Goal: Information Seeking & Learning: Learn about a topic

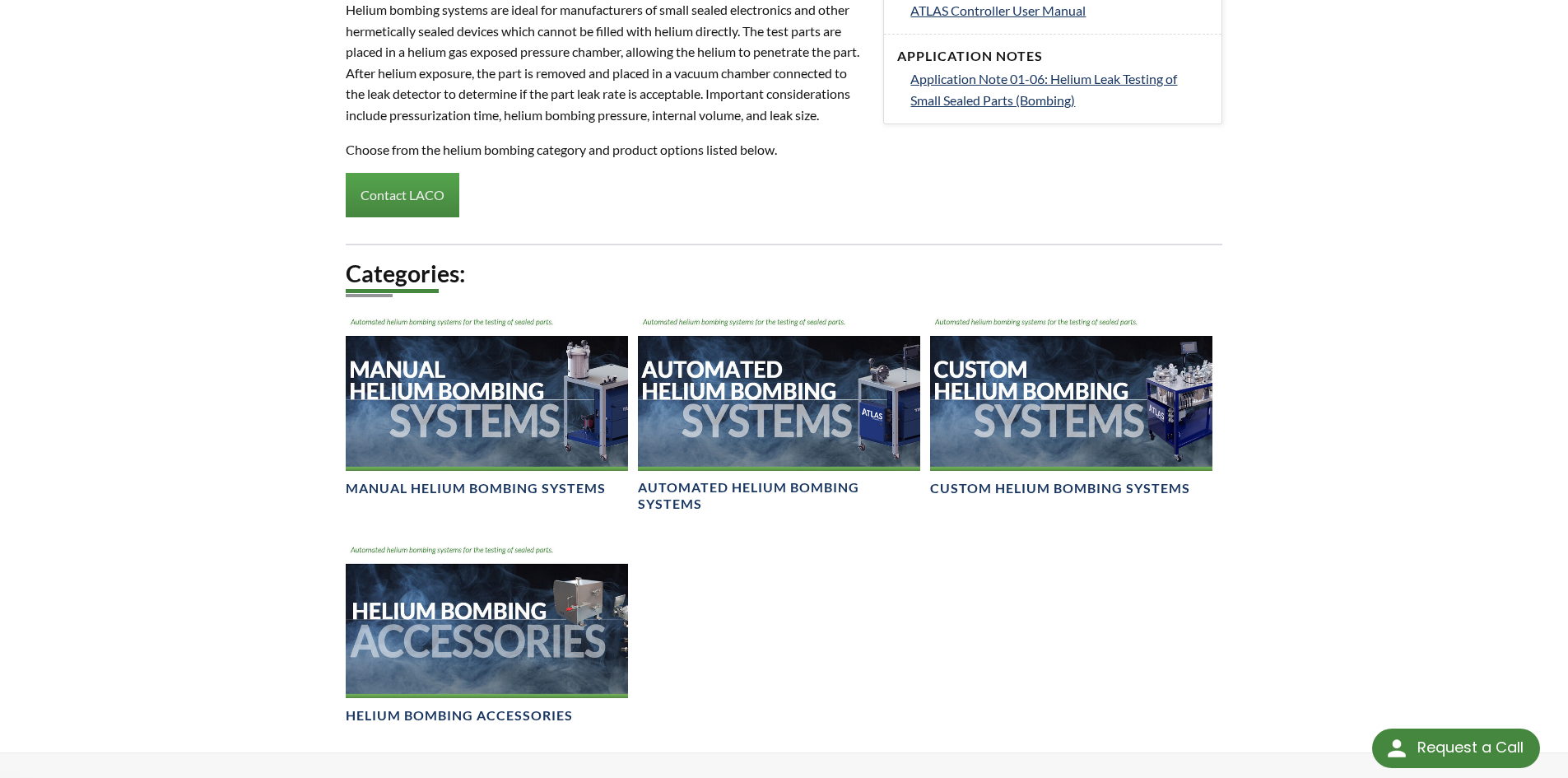
scroll to position [1153, 0]
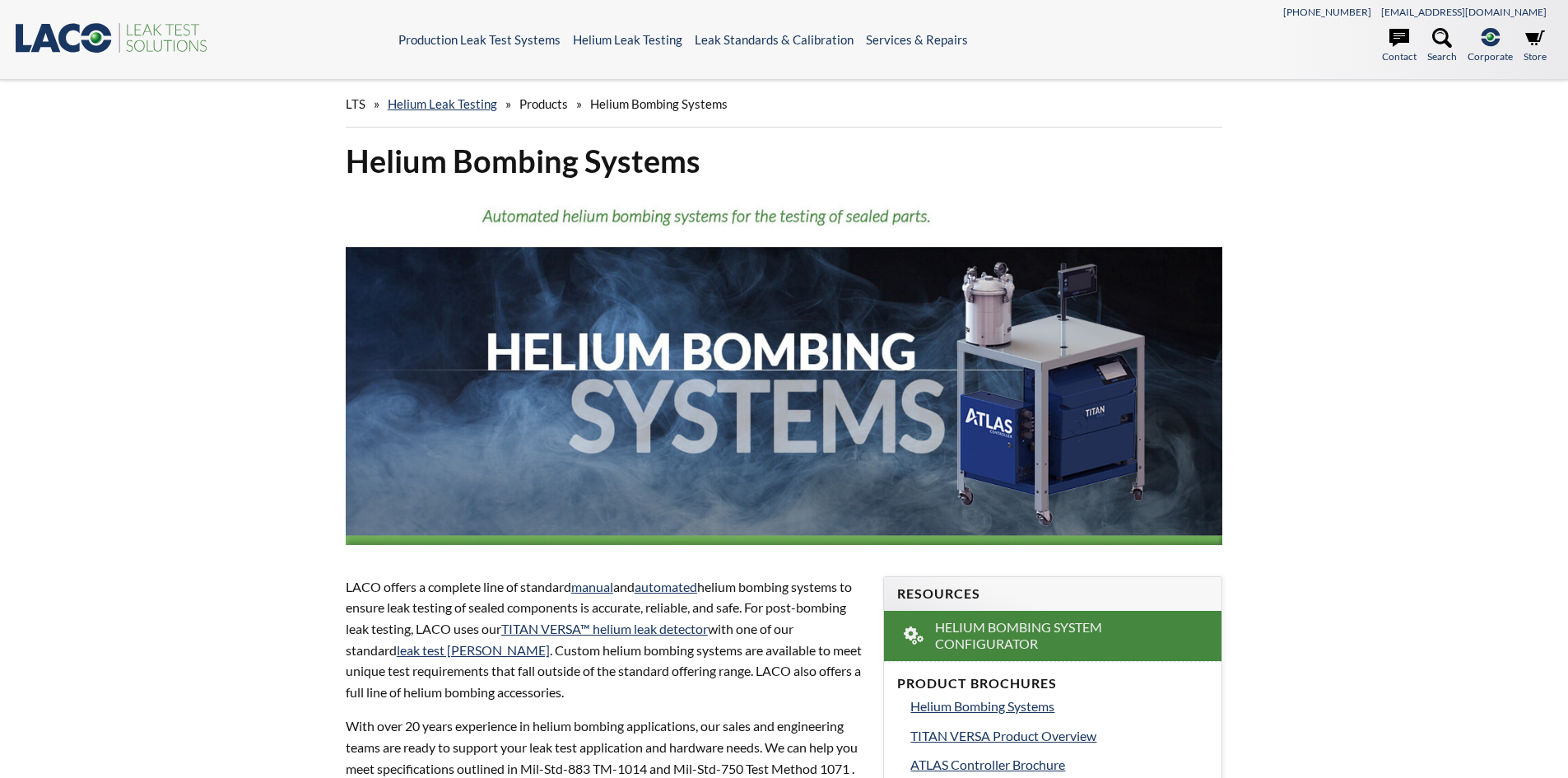
select select "언어 번역 위젯"
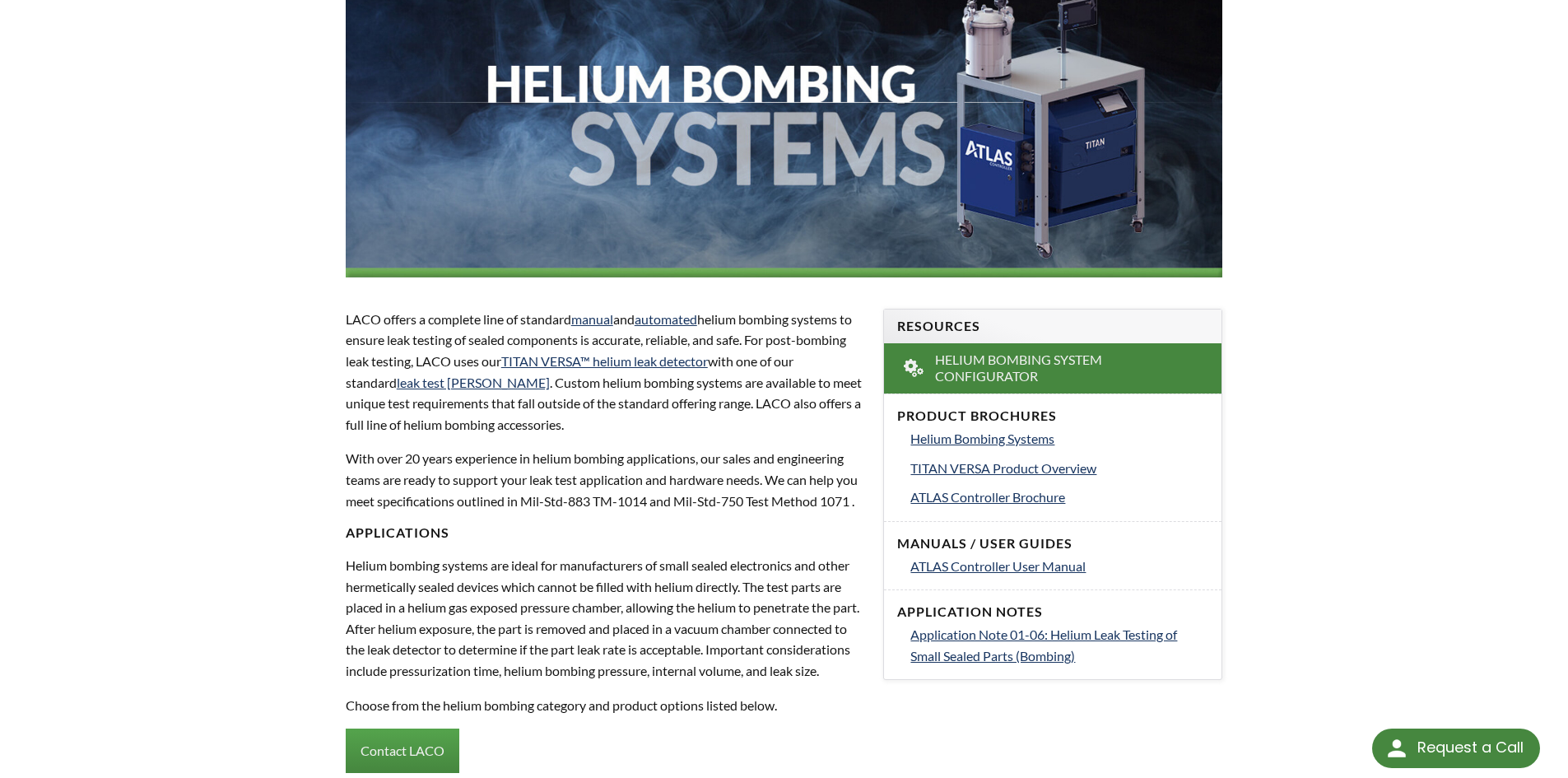
scroll to position [329, 0]
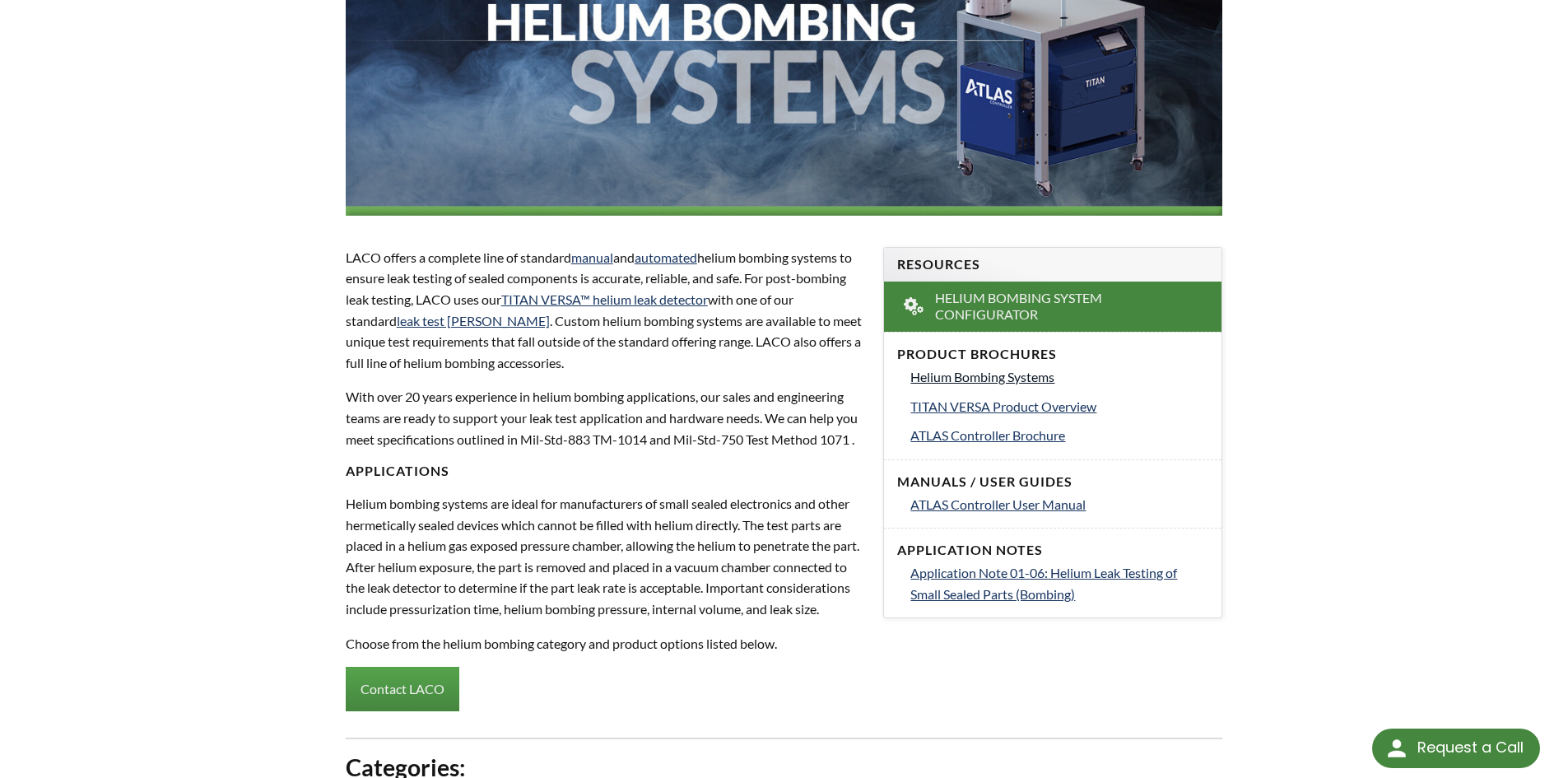
click at [1043, 377] on span "Helium Bombing Systems" at bounding box center [982, 377] width 144 height 15
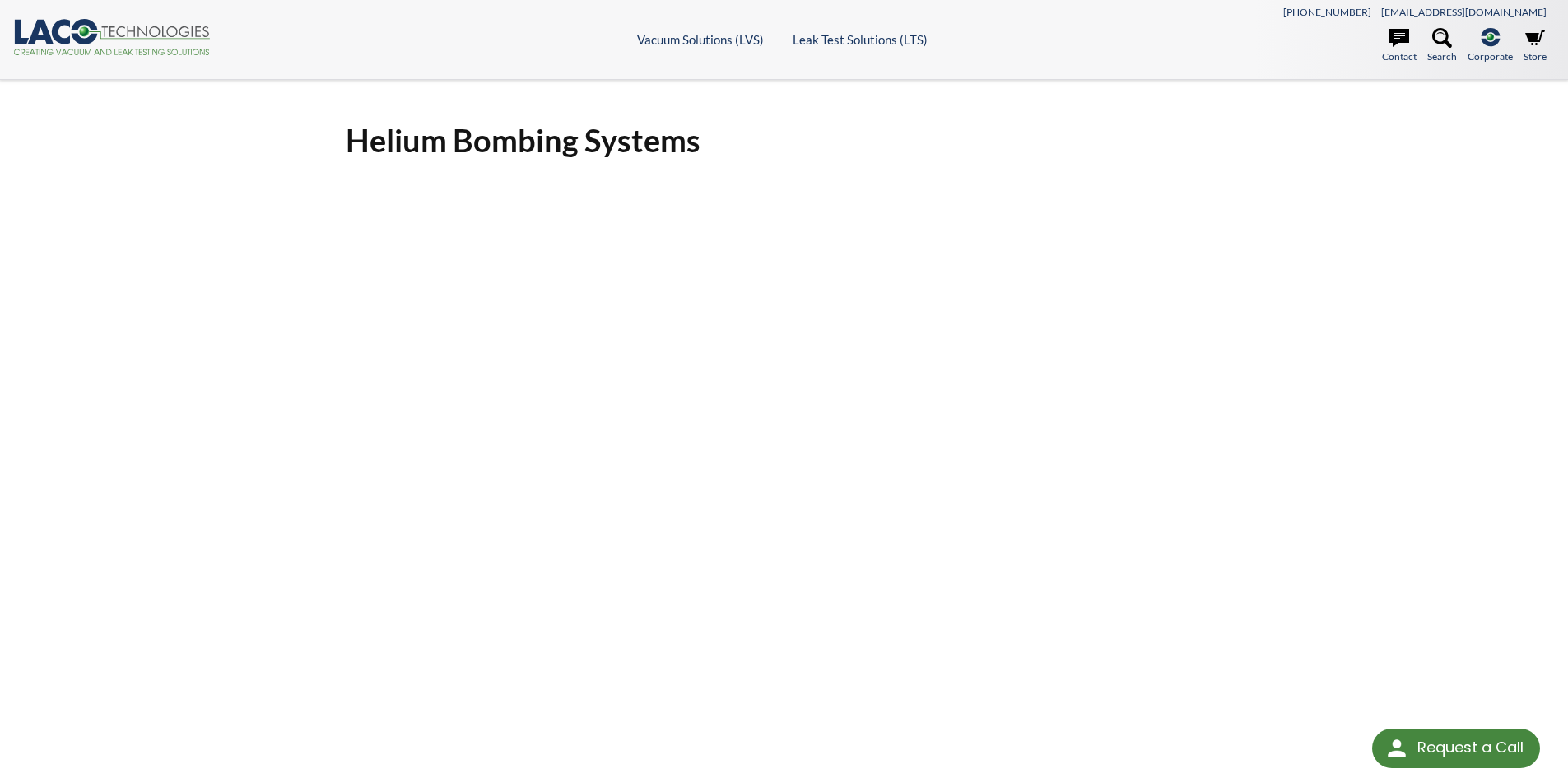
select select "언어 번역 위젯"
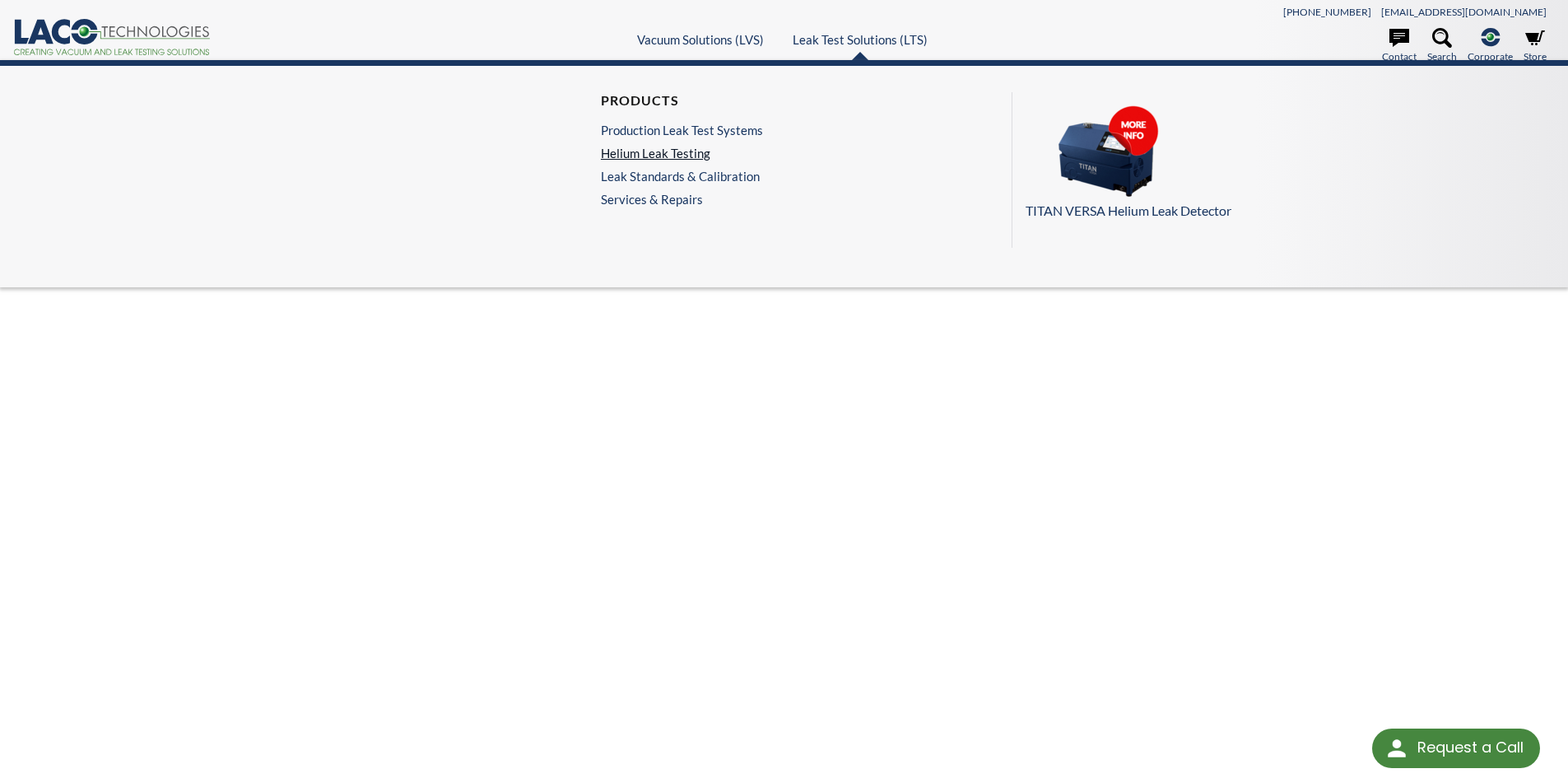
click at [686, 149] on link "Helium Leak Testing" at bounding box center [681, 153] width 162 height 14
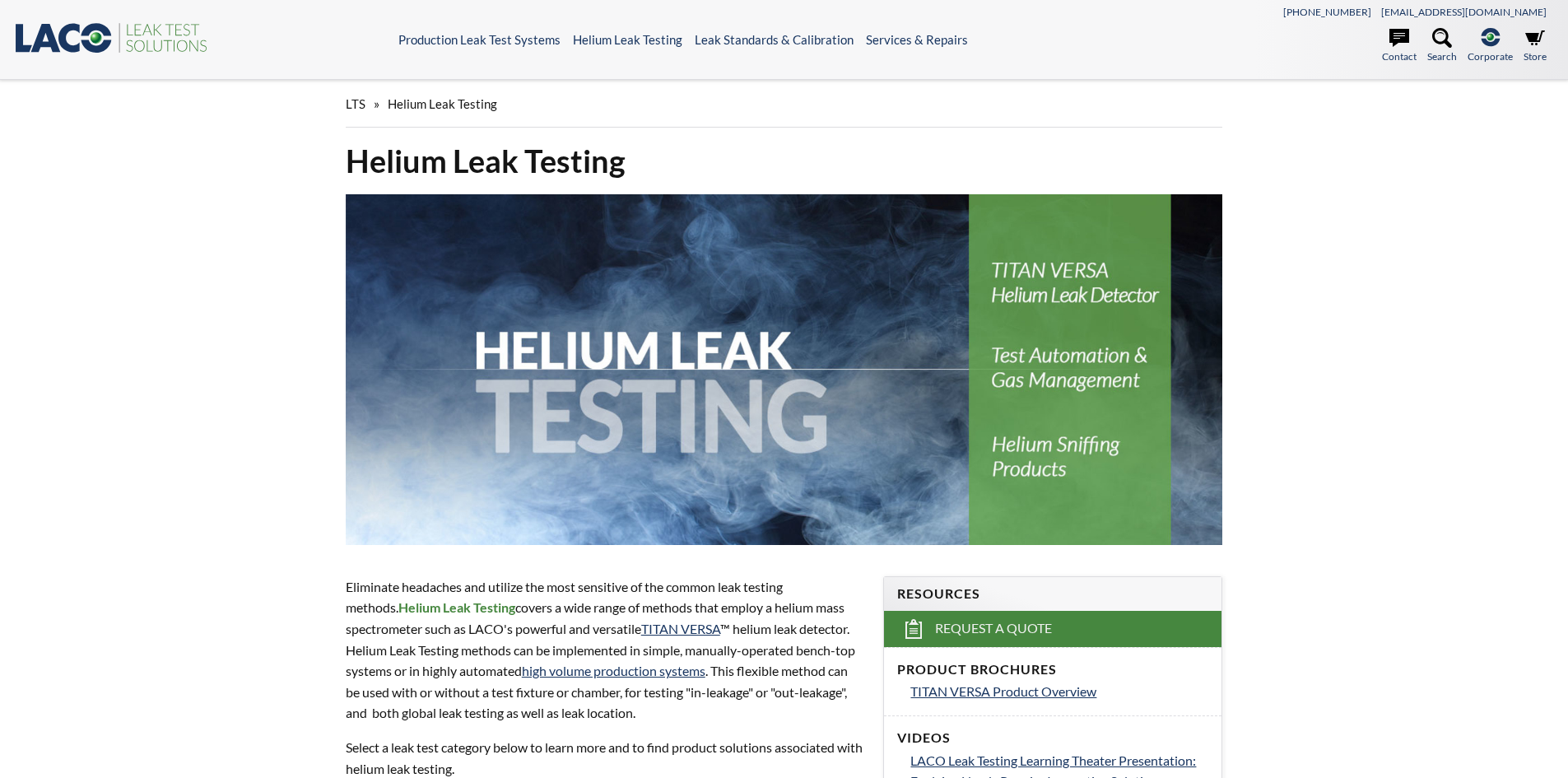
select select "언어 번역 위젯"
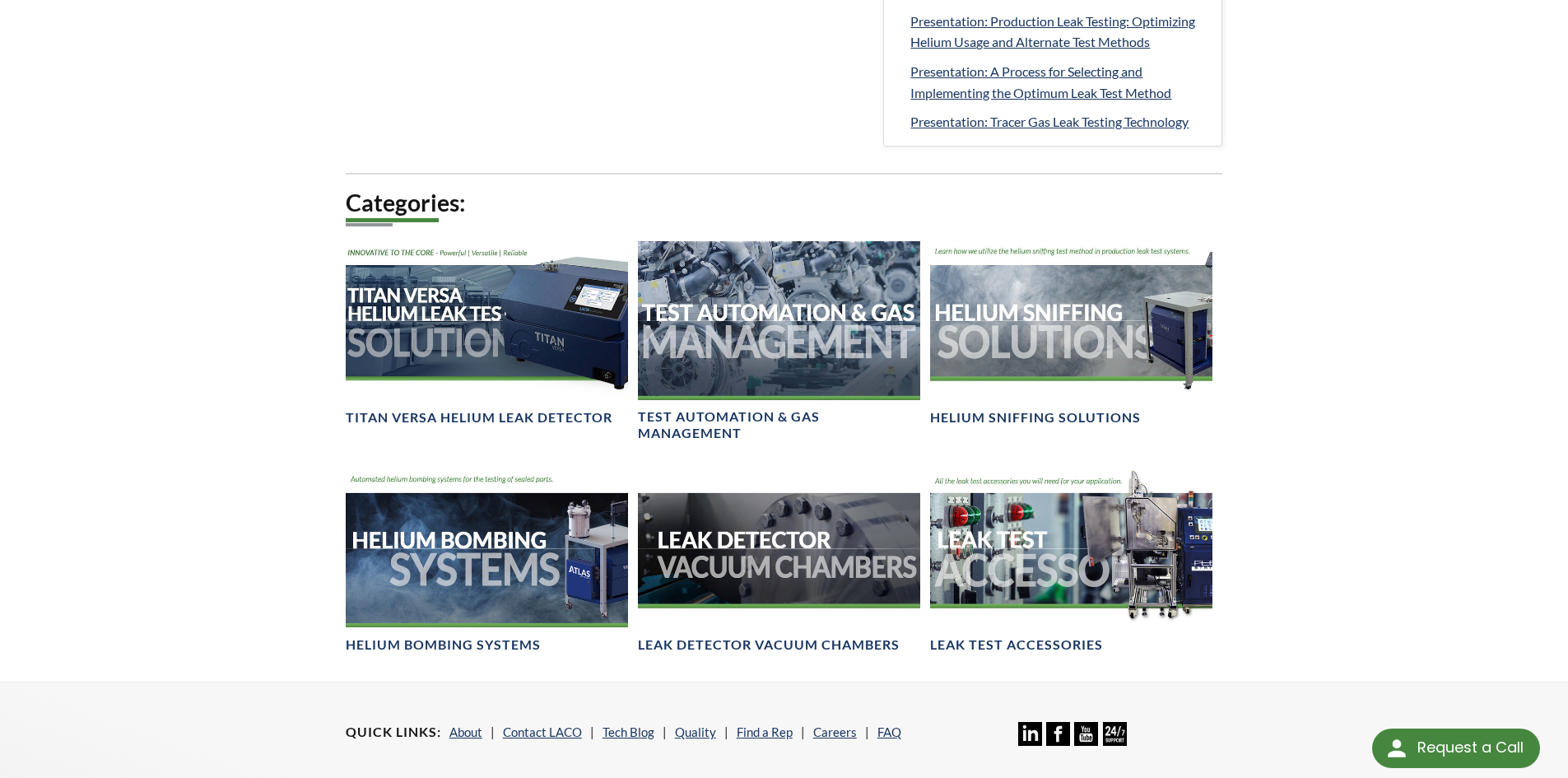
scroll to position [988, 0]
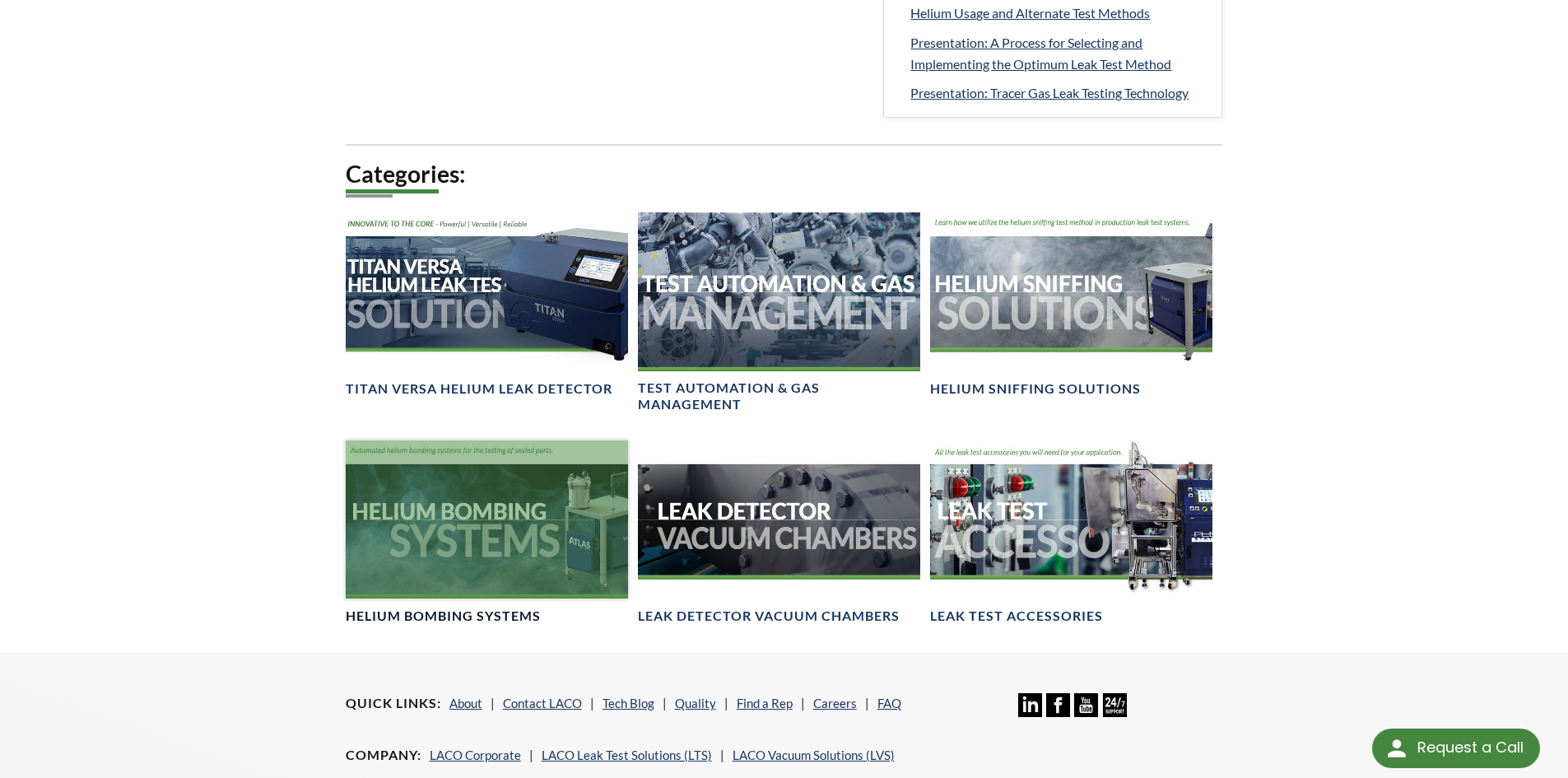
click at [532, 597] on div at bounding box center [486, 520] width 282 height 158
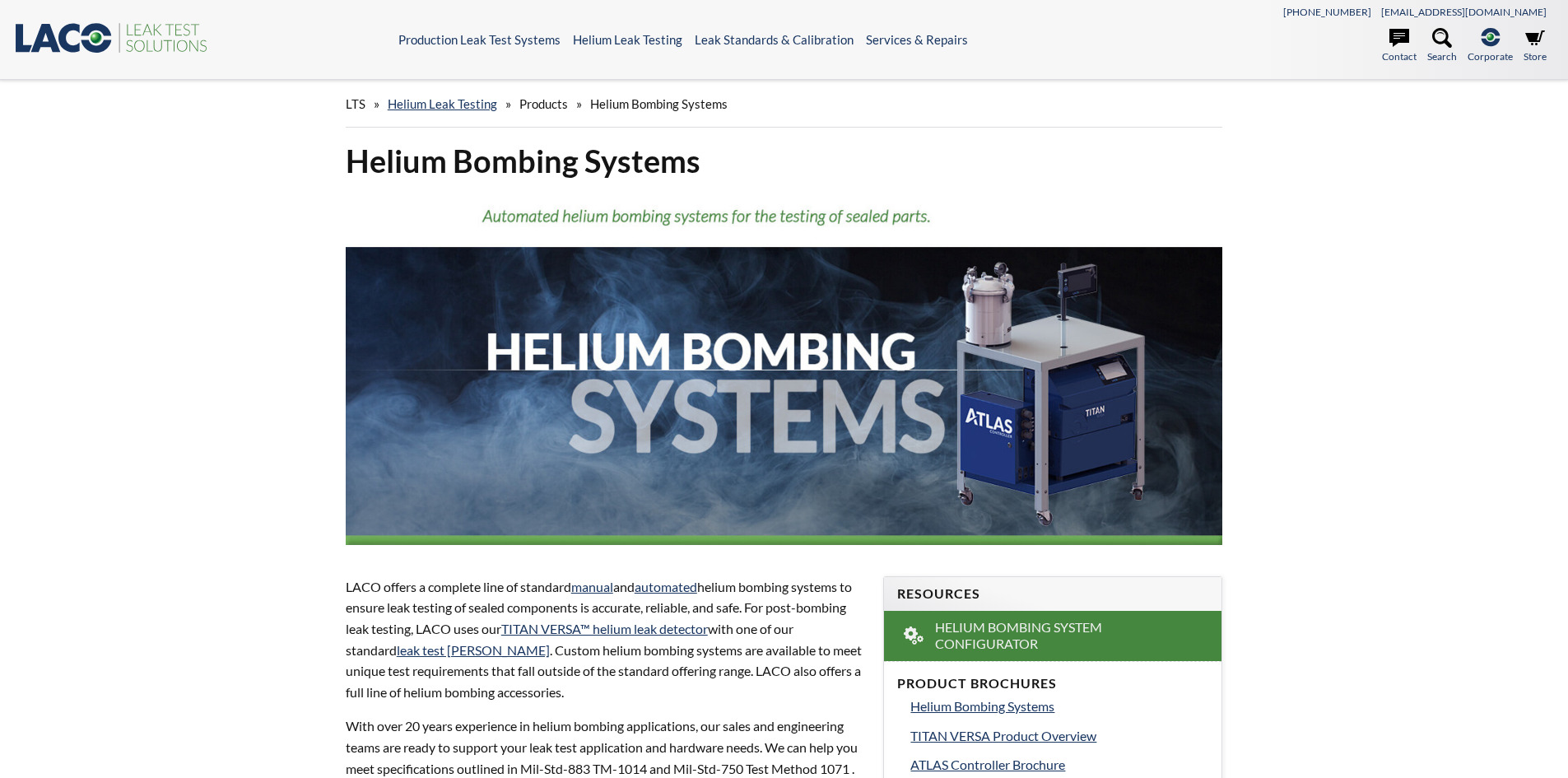
select select "언어 번역 위젯"
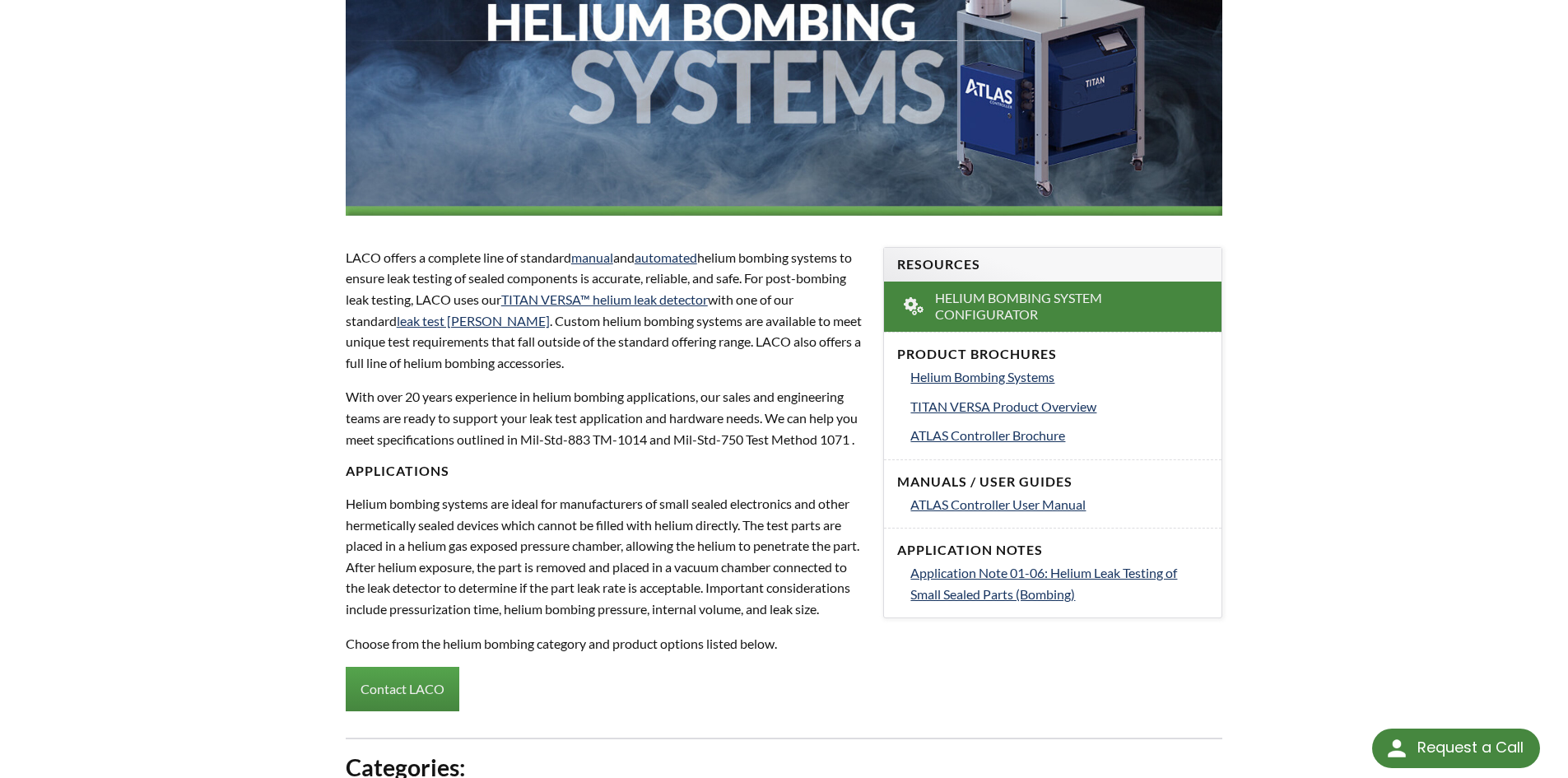
scroll to position [494, 0]
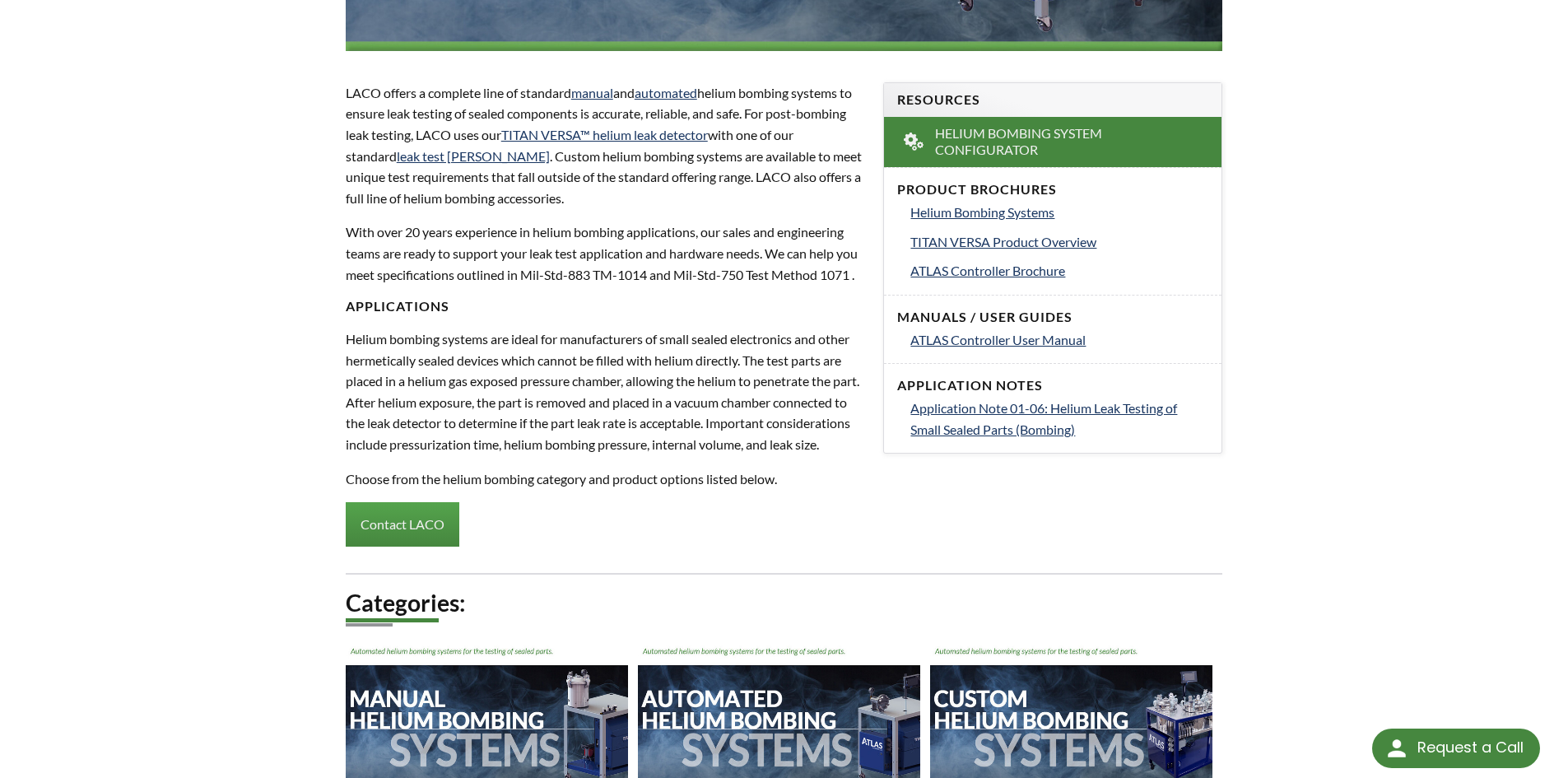
click at [958, 223] on div "Product Brochures Helium Bombing Systems TITAN VERSA Product Overview ATLAS Con…" at bounding box center [1053, 231] width 337 height 128
click at [950, 219] on span "Helium Bombing Systems" at bounding box center [982, 212] width 144 height 15
click at [1011, 242] on span "TITAN VERSA Product Overview" at bounding box center [1003, 241] width 186 height 15
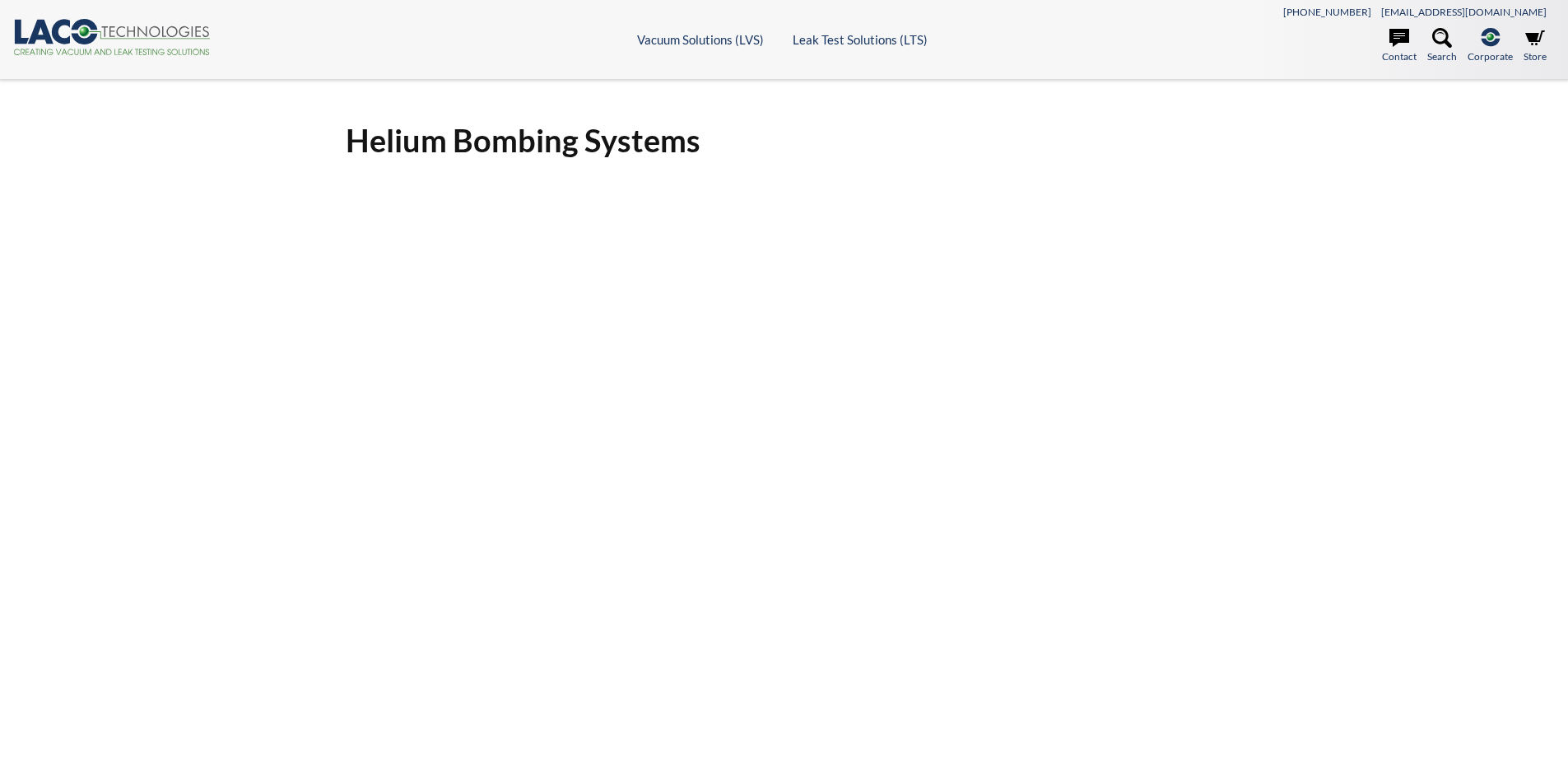
select select "언어 번역 위젯"
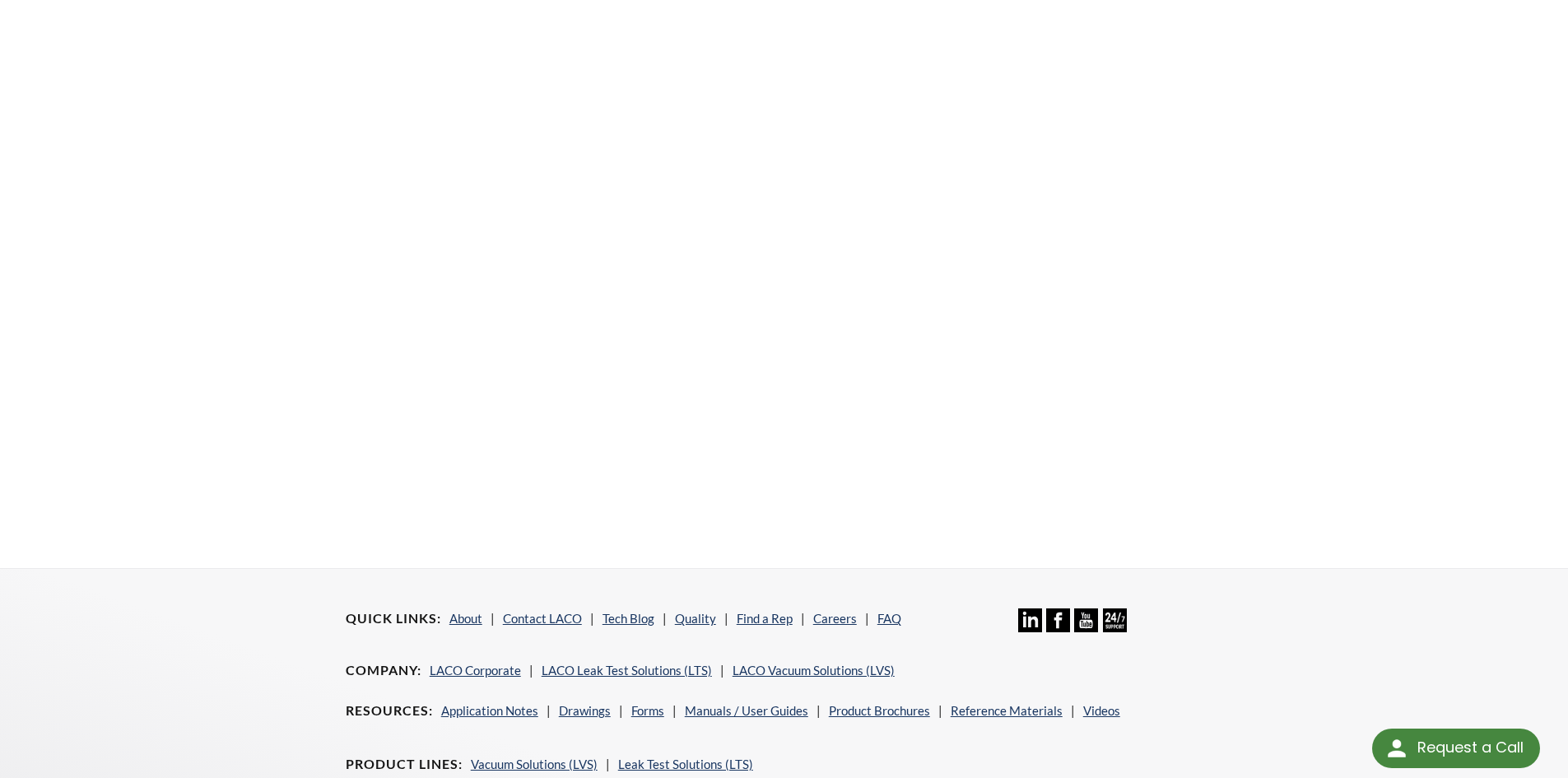
scroll to position [297, 0]
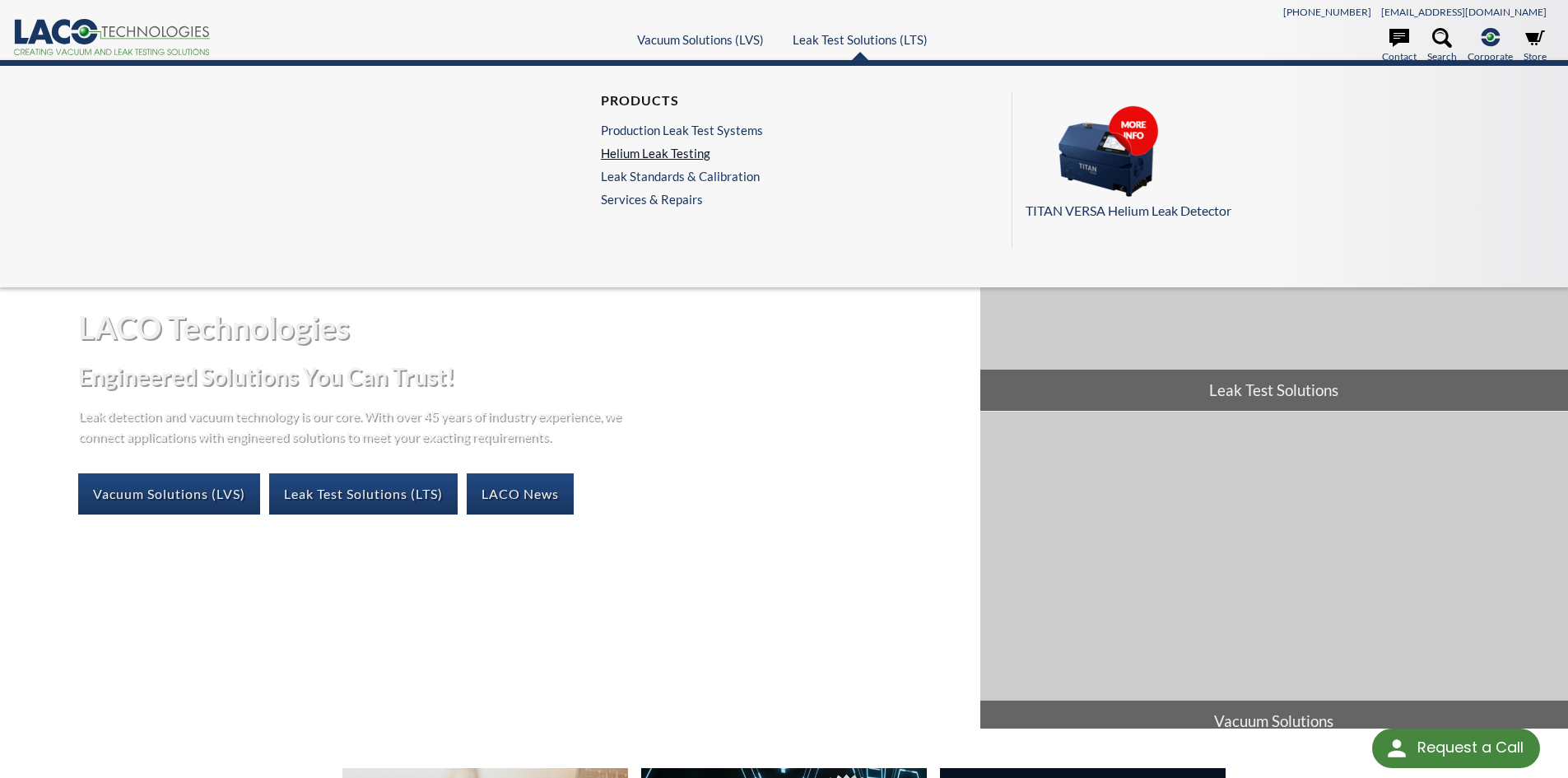
click at [670, 151] on link "Helium Leak Testing" at bounding box center [681, 153] width 162 height 14
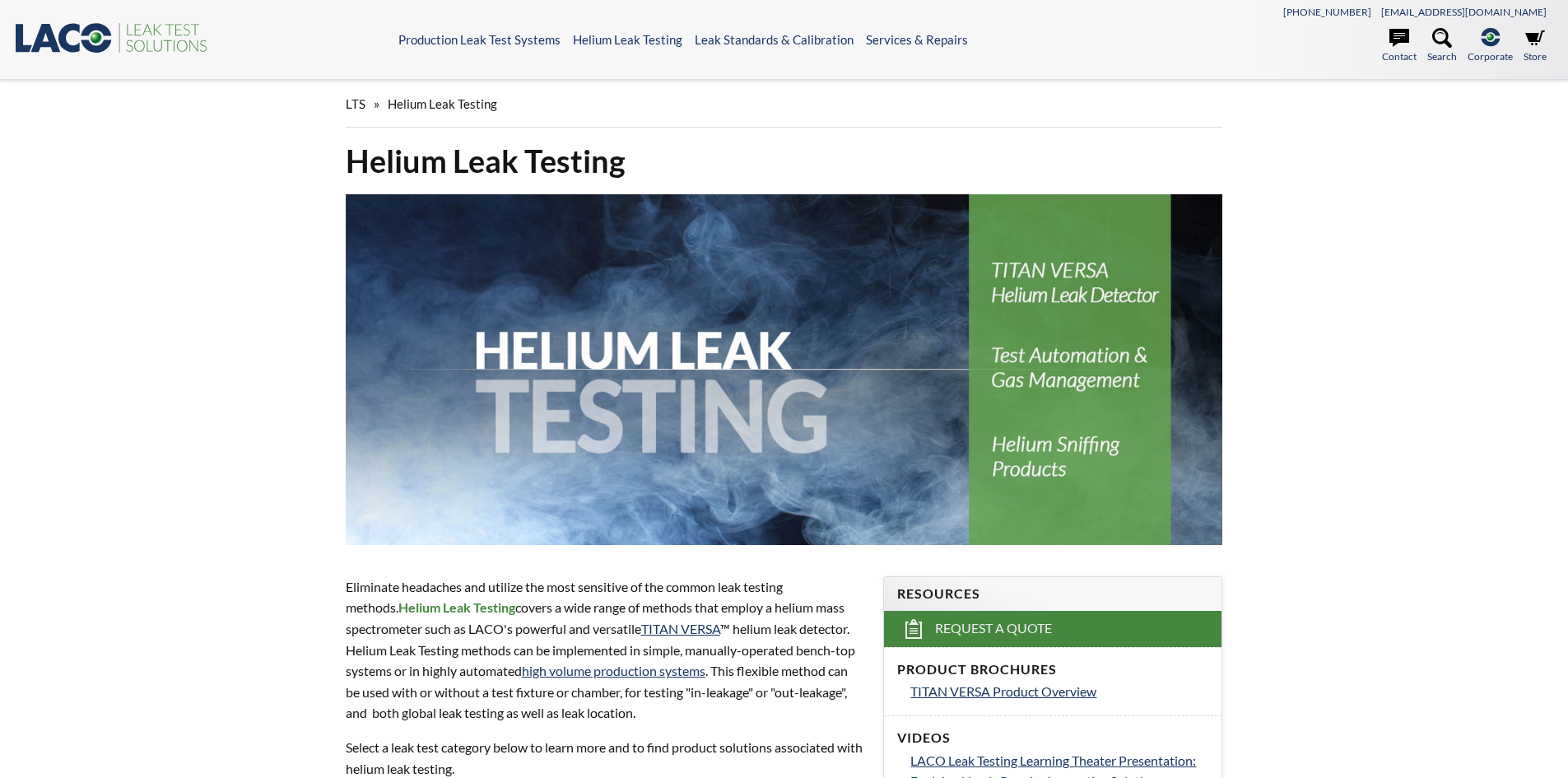
select select "언어 번역 위젯"
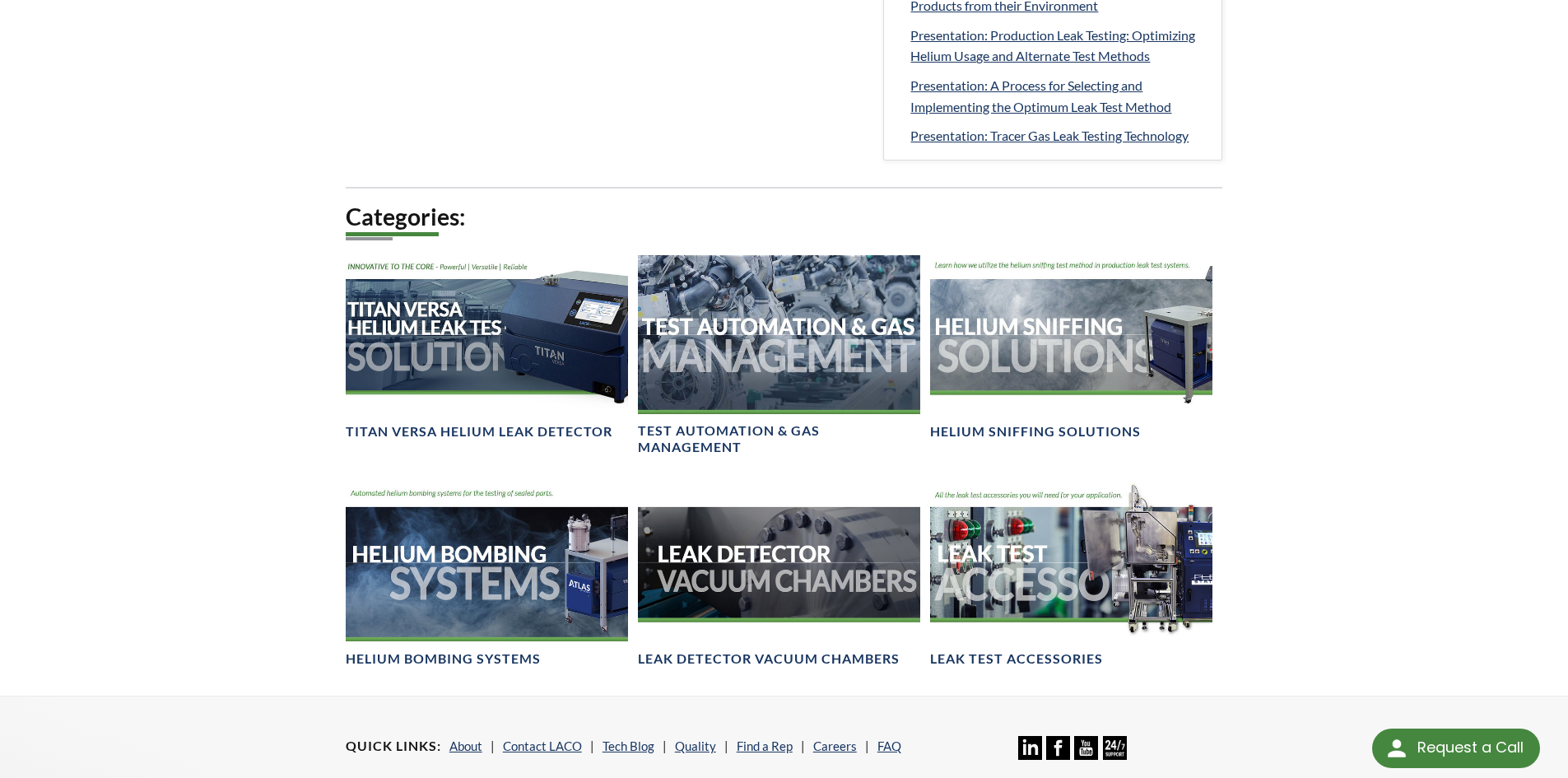
scroll to position [988, 0]
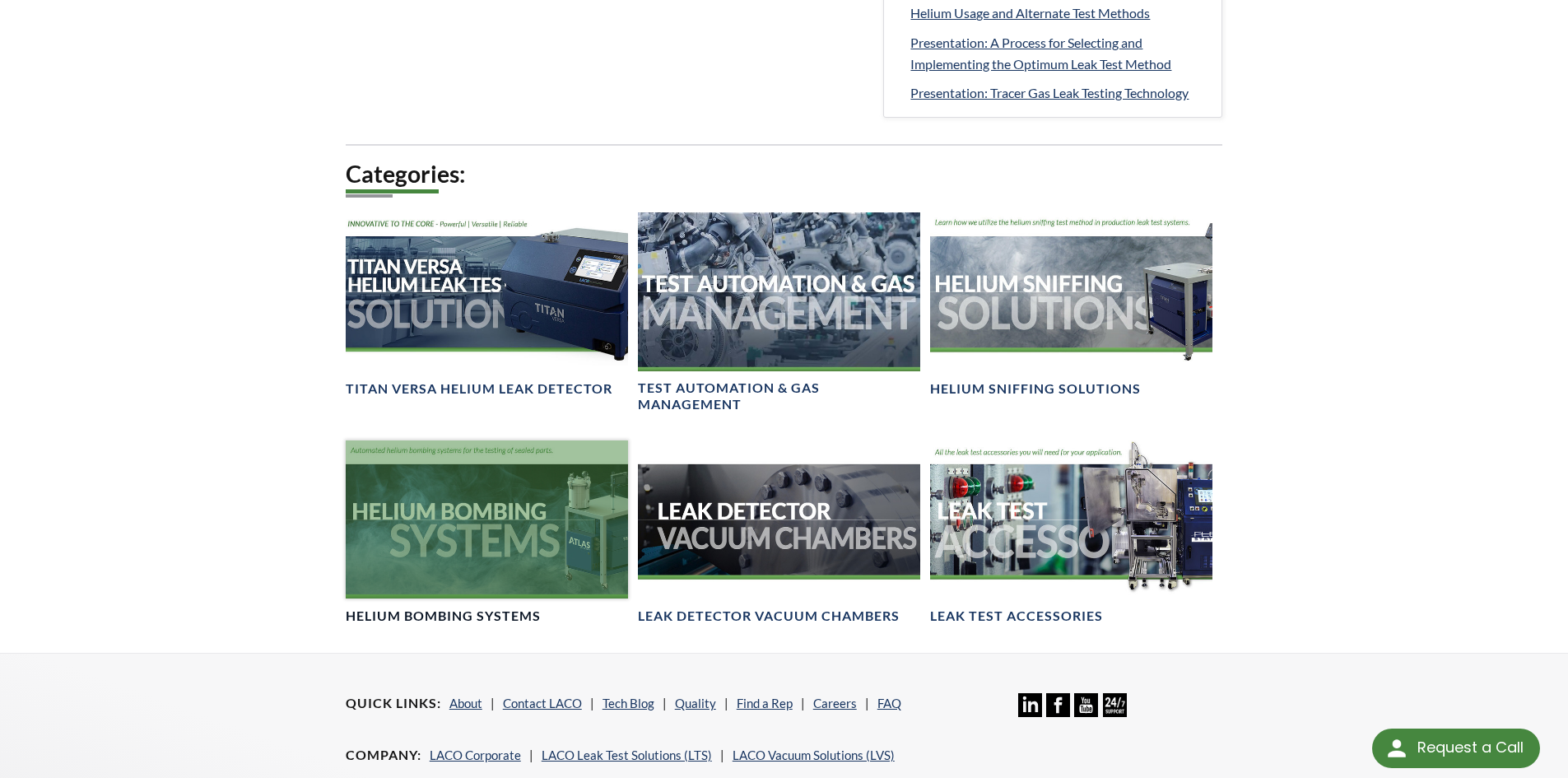
click at [568, 516] on div at bounding box center [486, 520] width 282 height 158
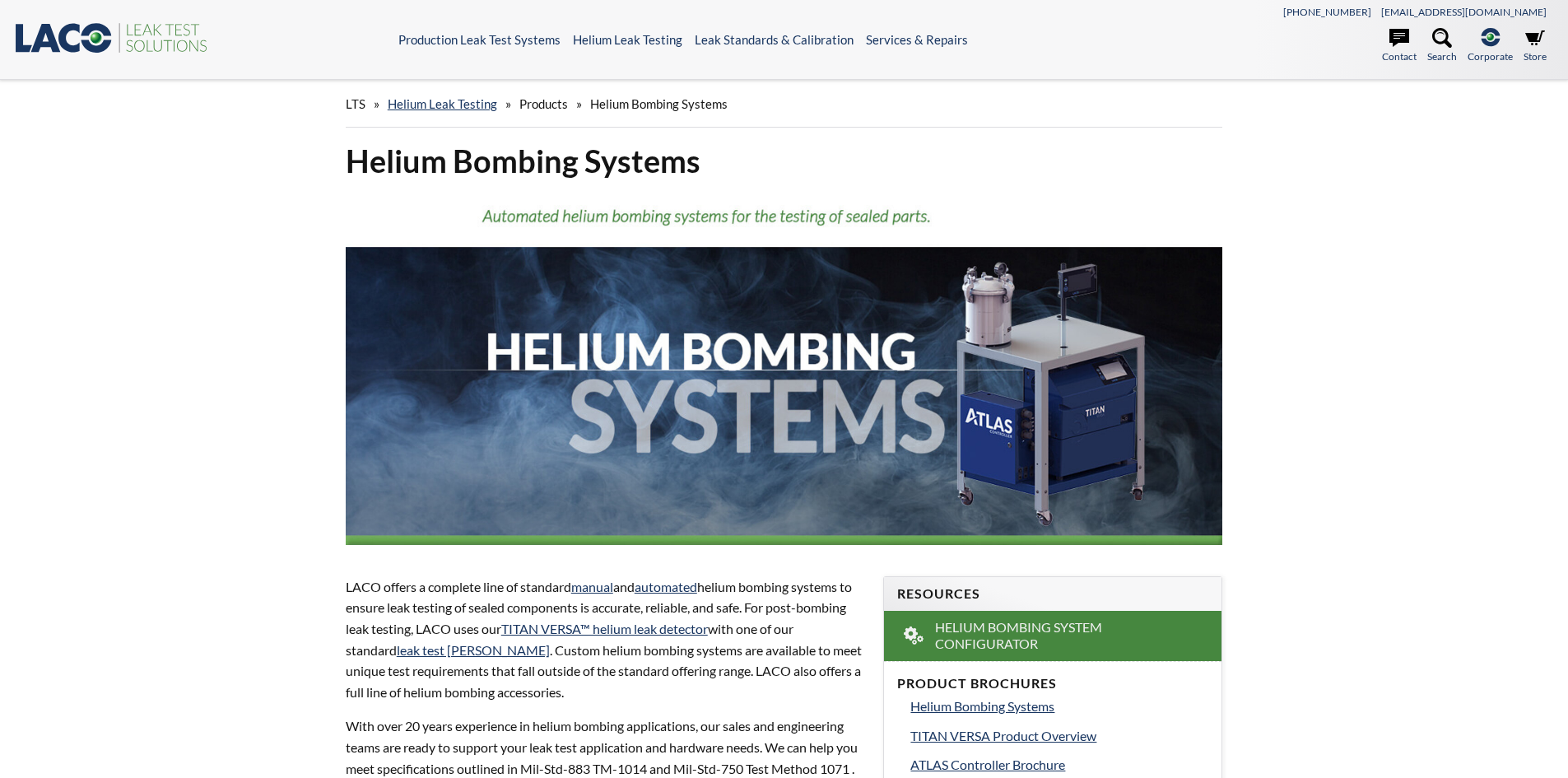
select select "언어 번역 위젯"
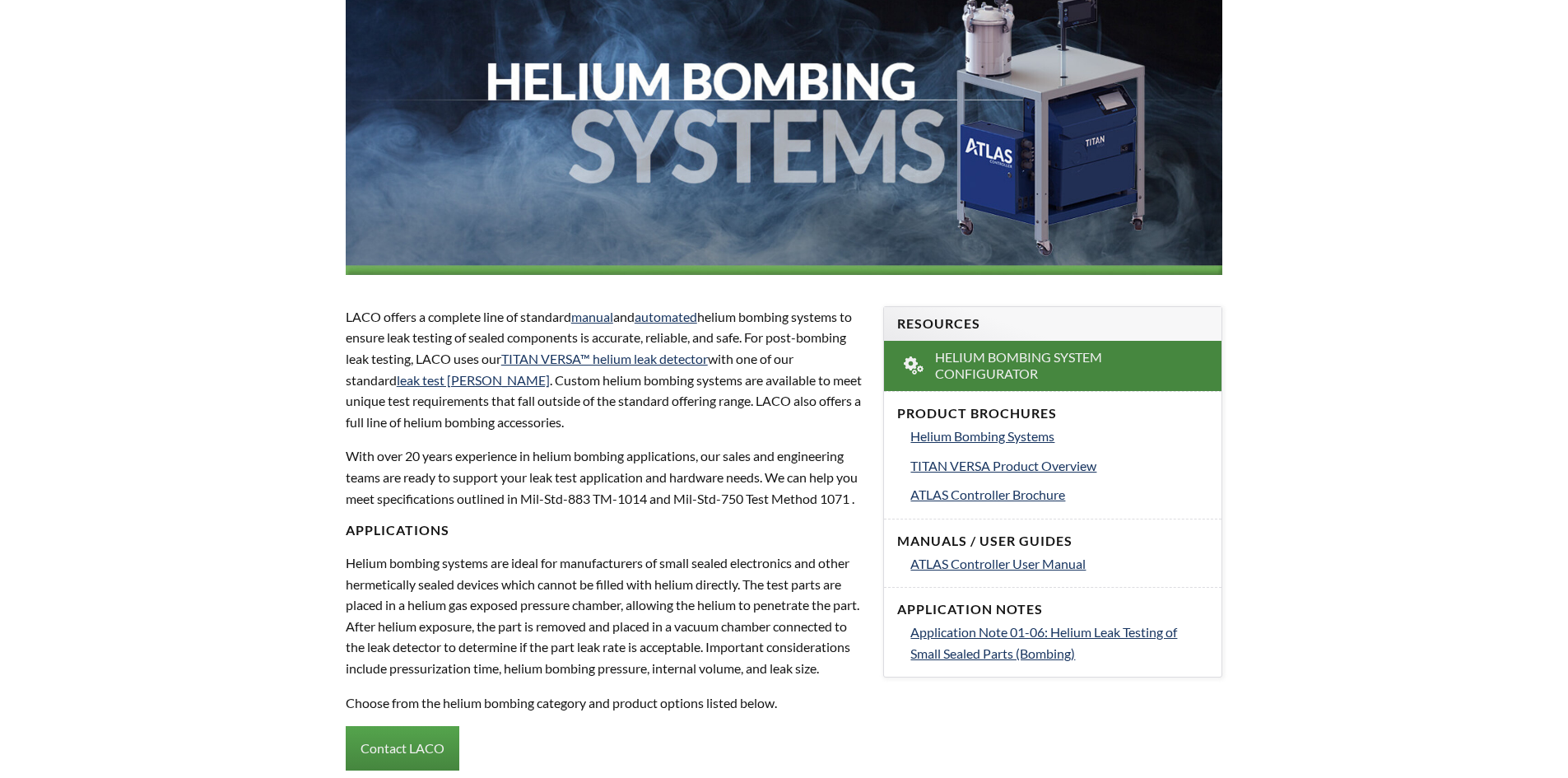
scroll to position [329, 0]
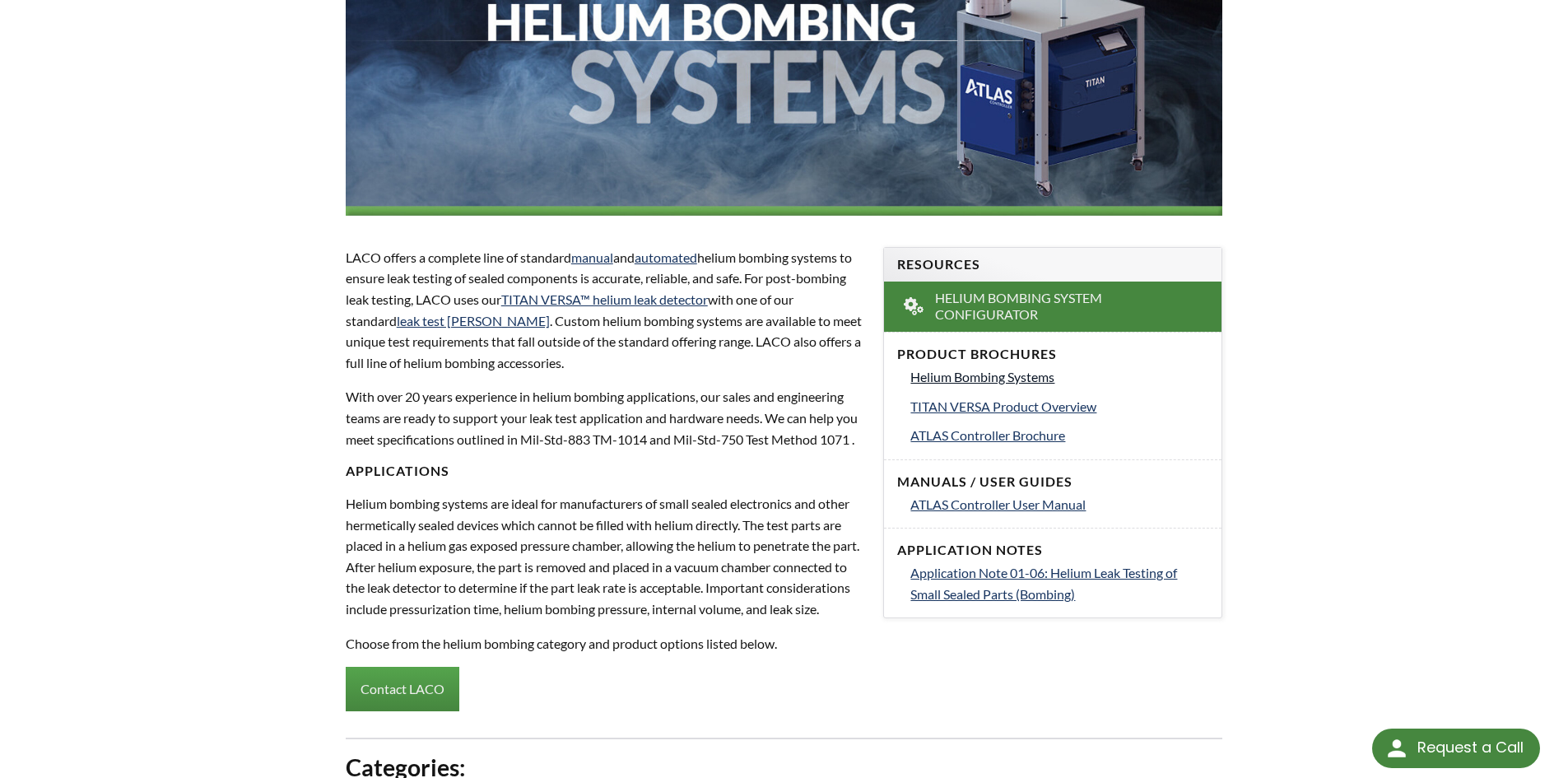
click at [1002, 377] on span "Helium Bombing Systems" at bounding box center [982, 377] width 144 height 15
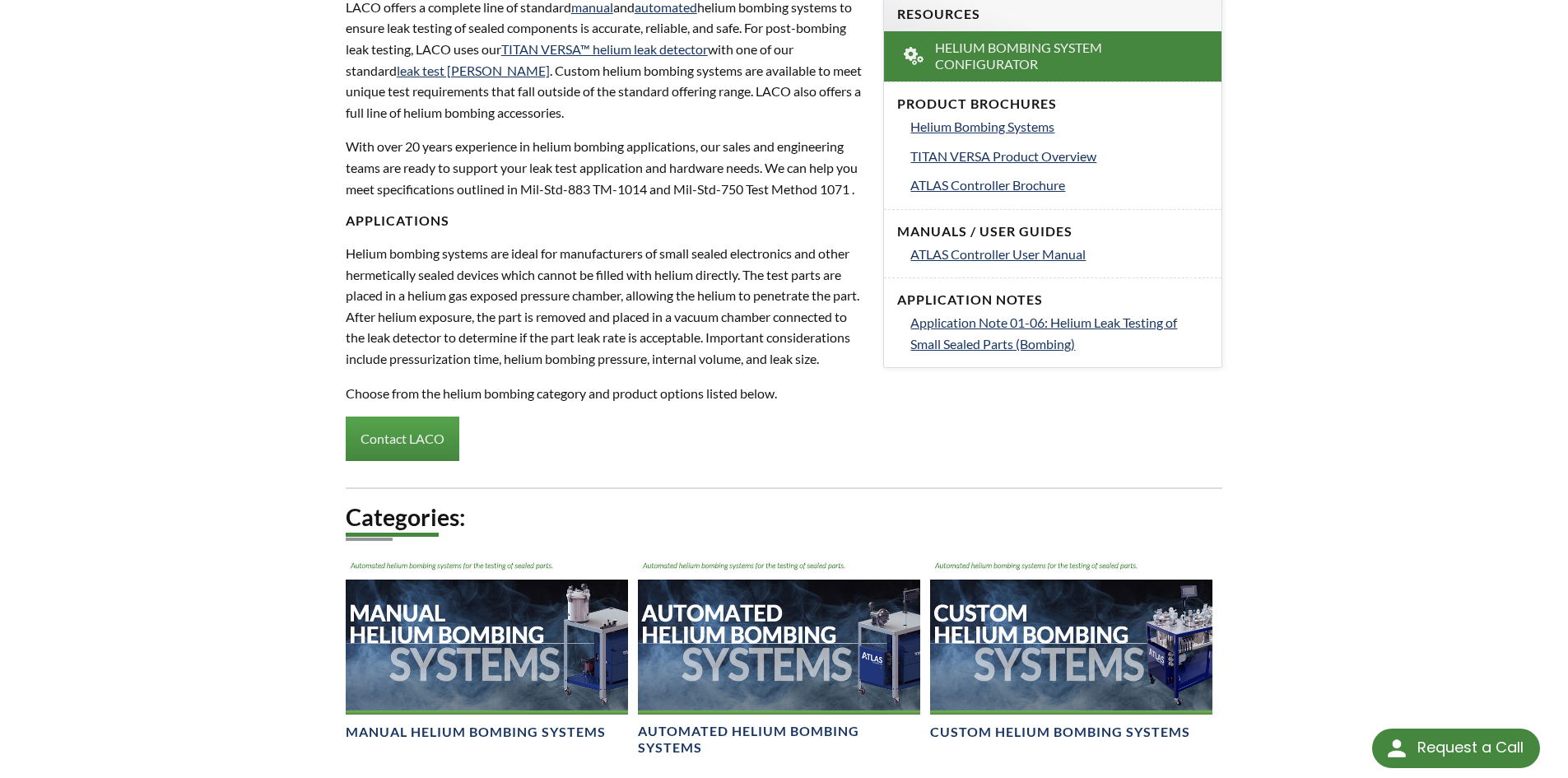
scroll to position [576, 0]
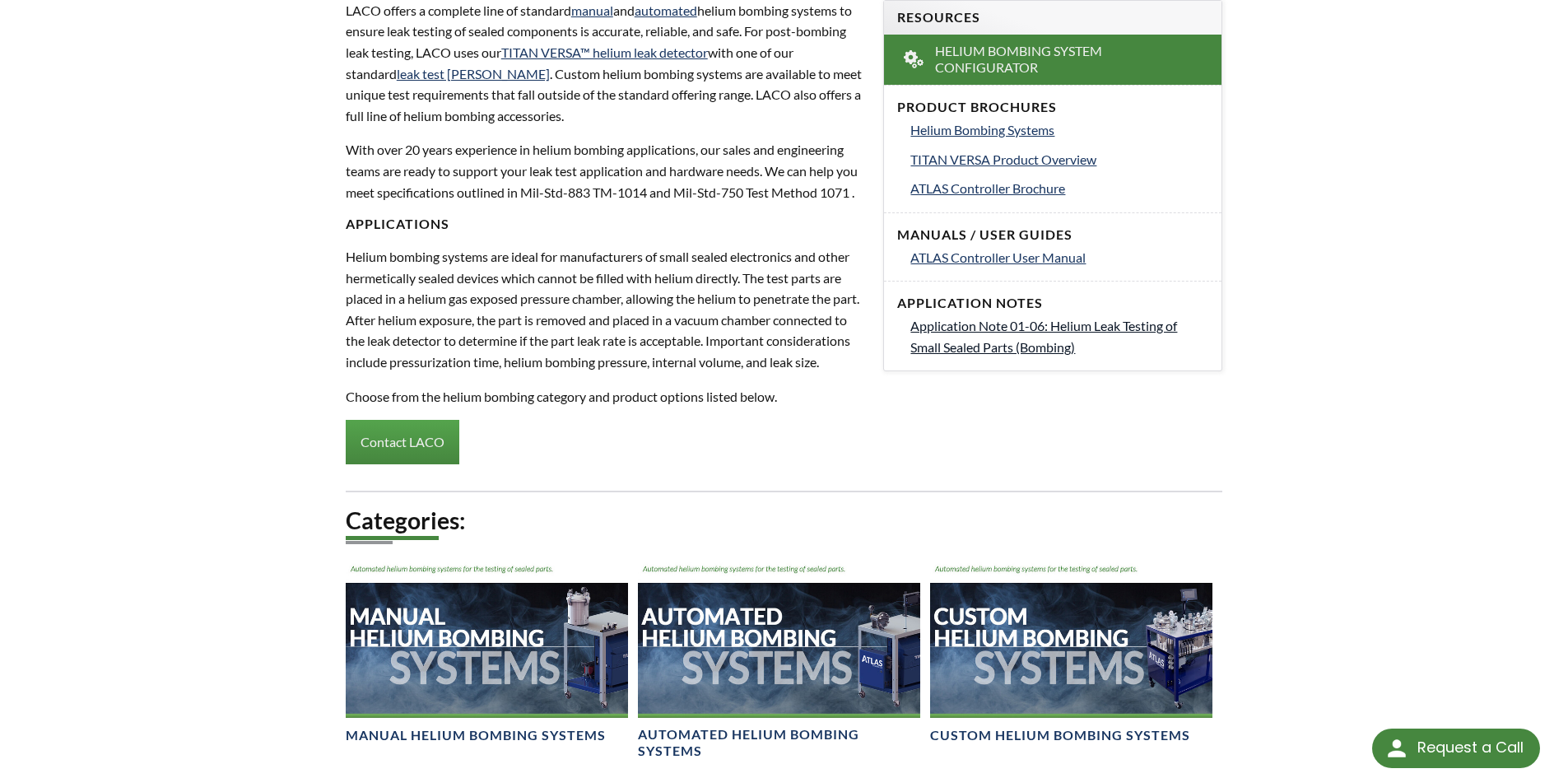
click at [1009, 326] on span "Application Note 01-06: Helium Leak Testing of Small Sealed Parts (Bombing)" at bounding box center [1043, 336] width 267 height 37
click at [985, 188] on span "ATLAS Controller Brochure" at bounding box center [988, 187] width 155 height 15
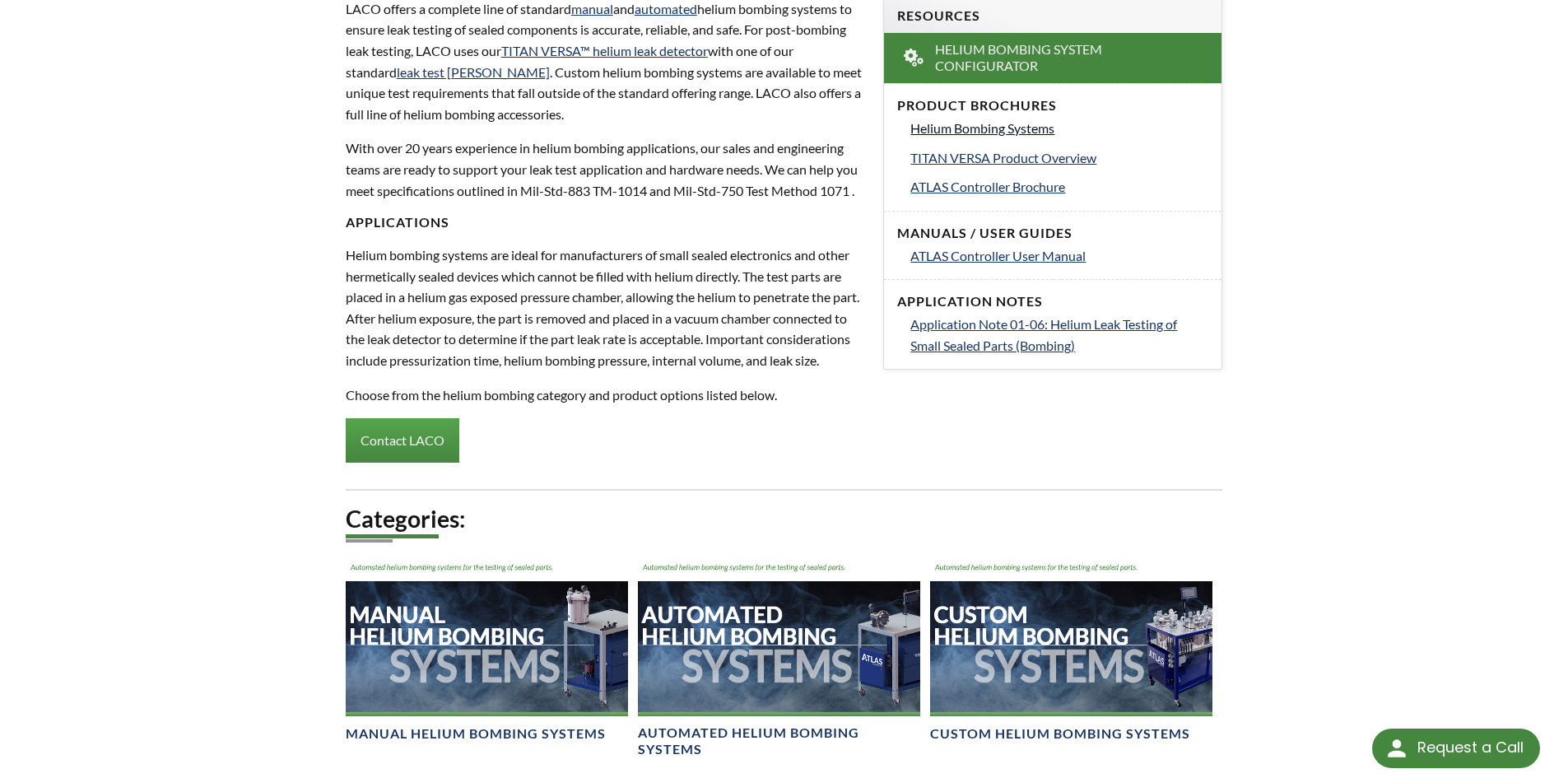
click at [998, 131] on span "Helium Bombing Systems" at bounding box center [982, 128] width 144 height 15
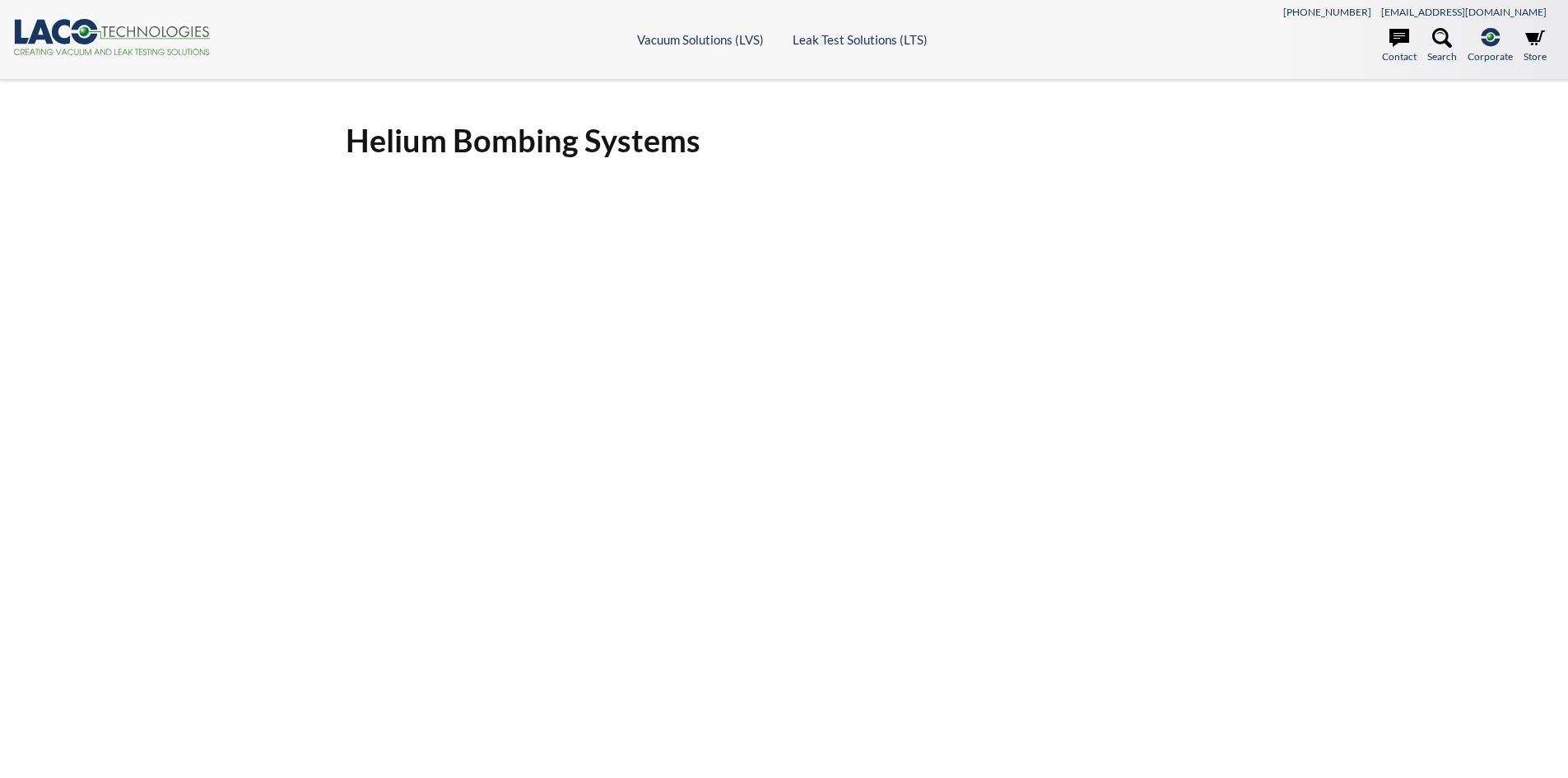
select select "언어 번역 위젯"
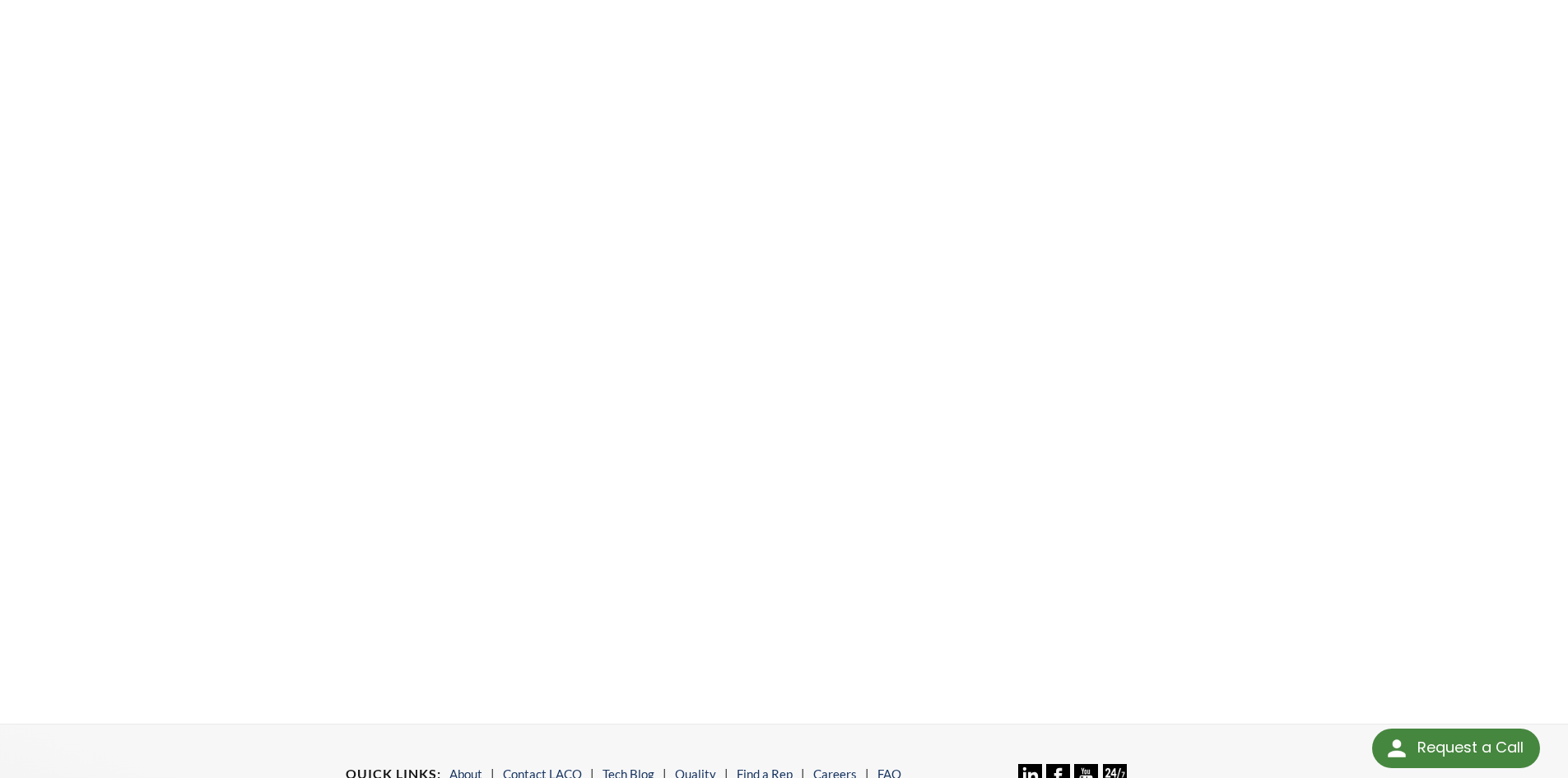
scroll to position [412, 0]
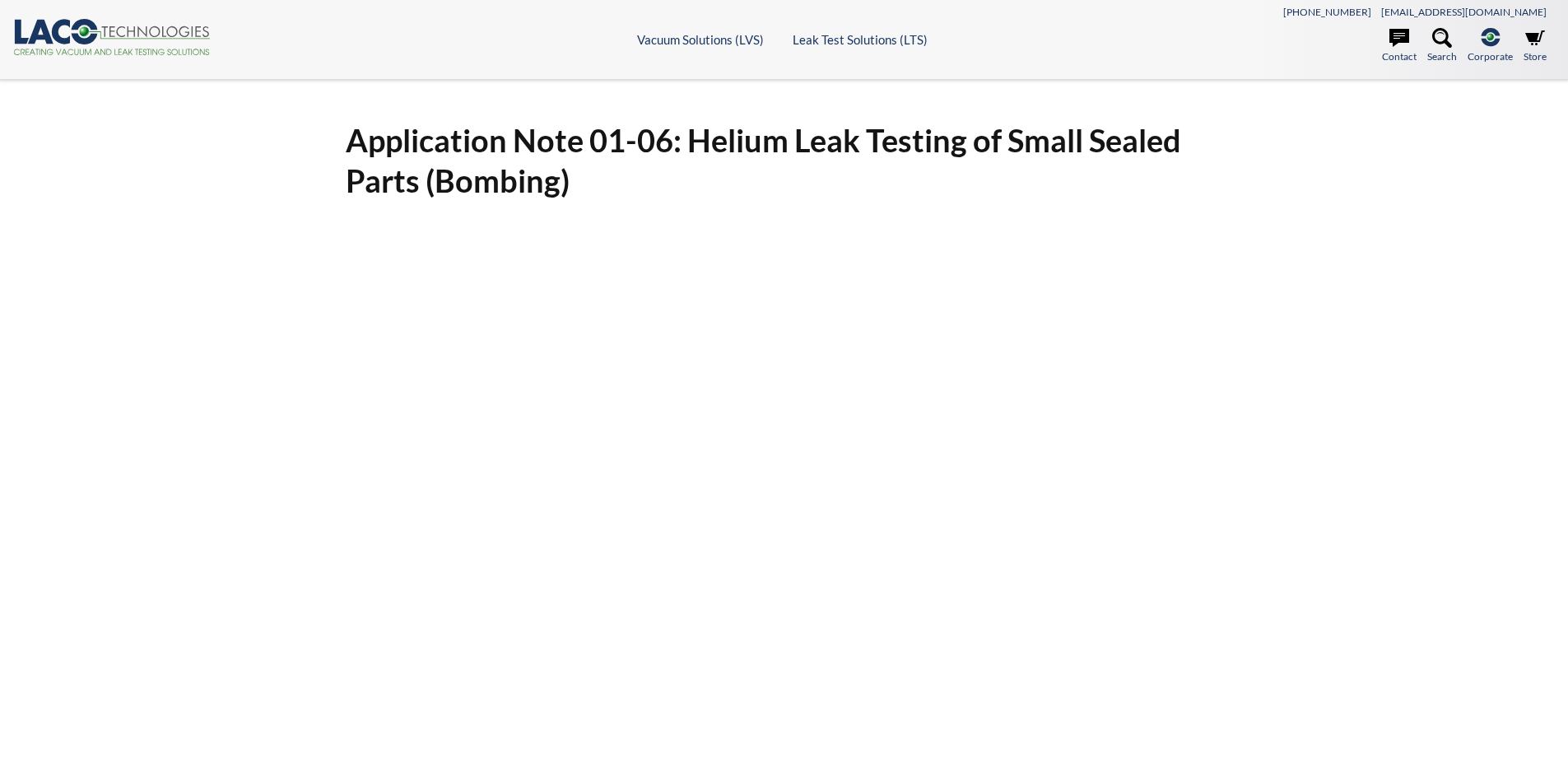
select select "언어 번역 위젯"
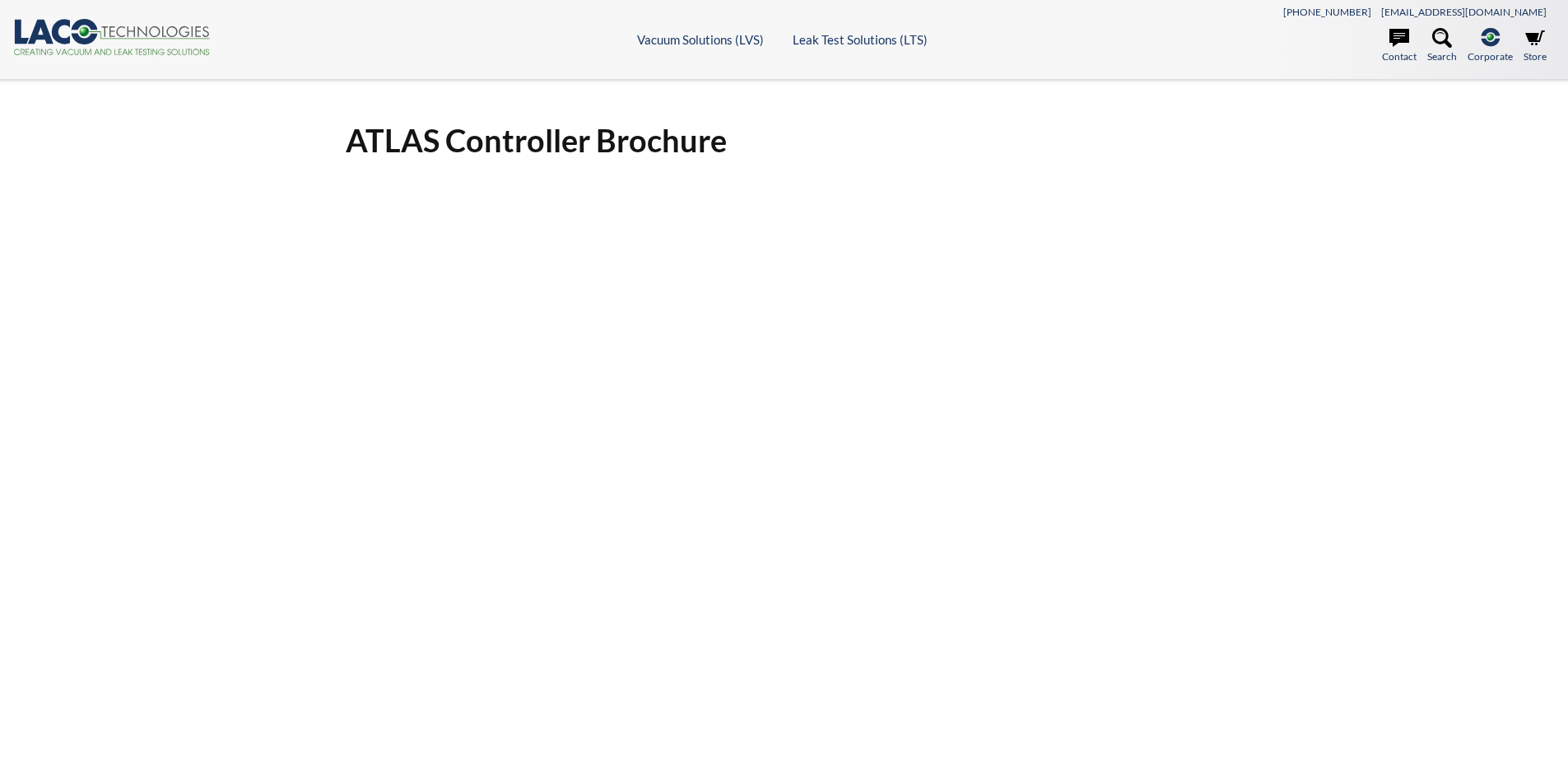
select select "언어 번역 위젯"
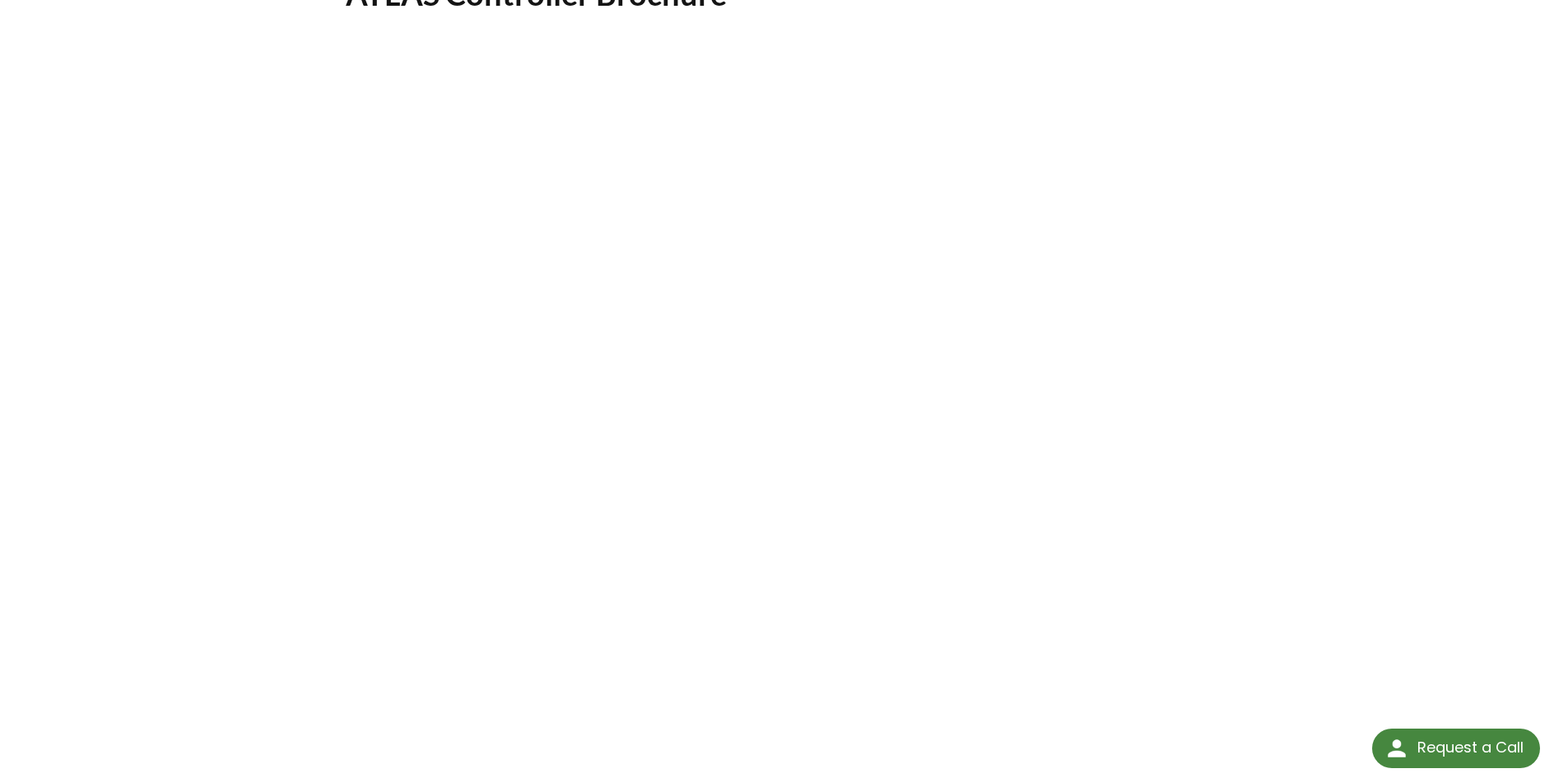
scroll to position [164, 0]
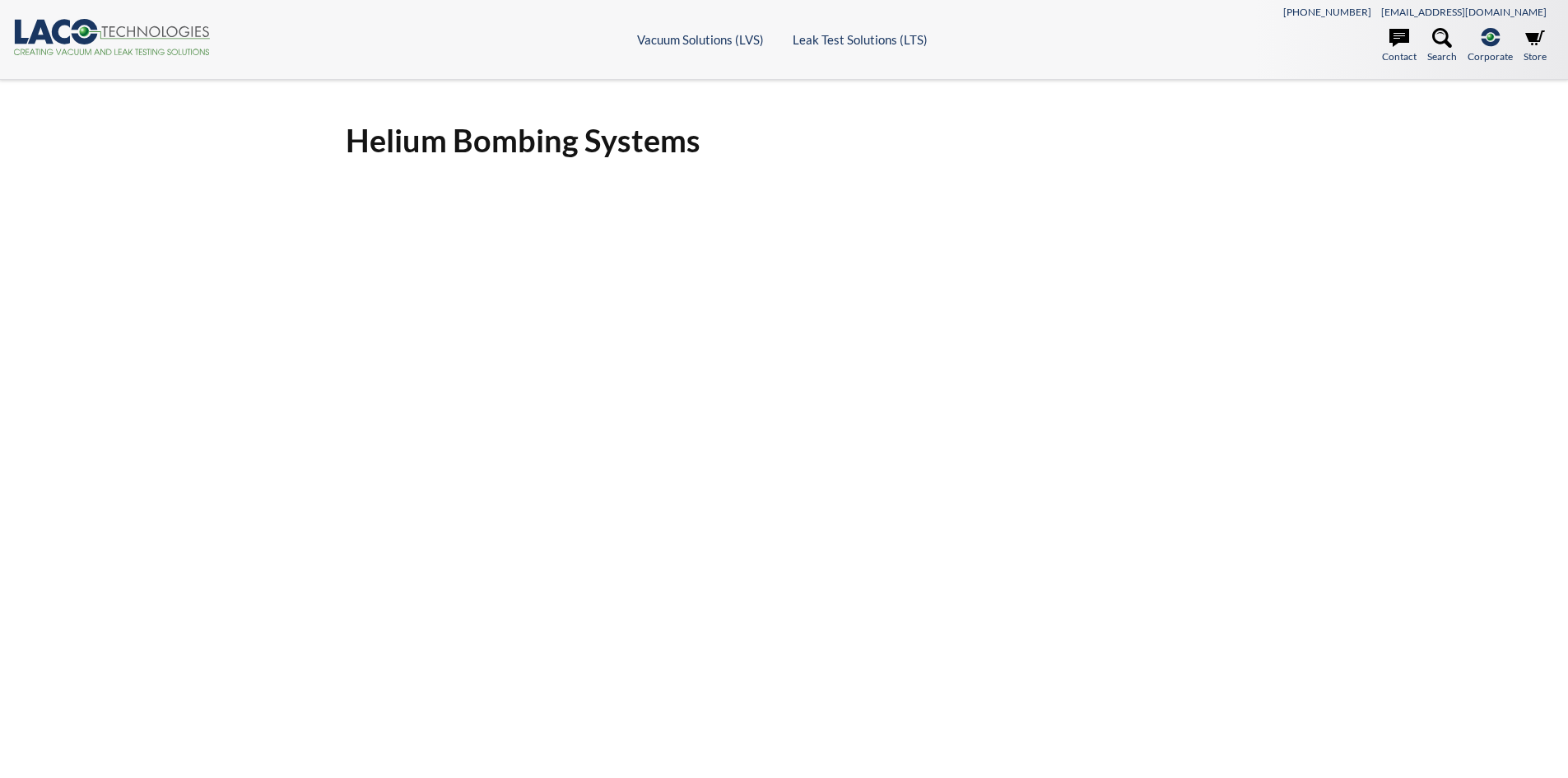
select select "언어 번역 위젯"
click at [1534, 34] on icon at bounding box center [1534, 37] width 20 height 14
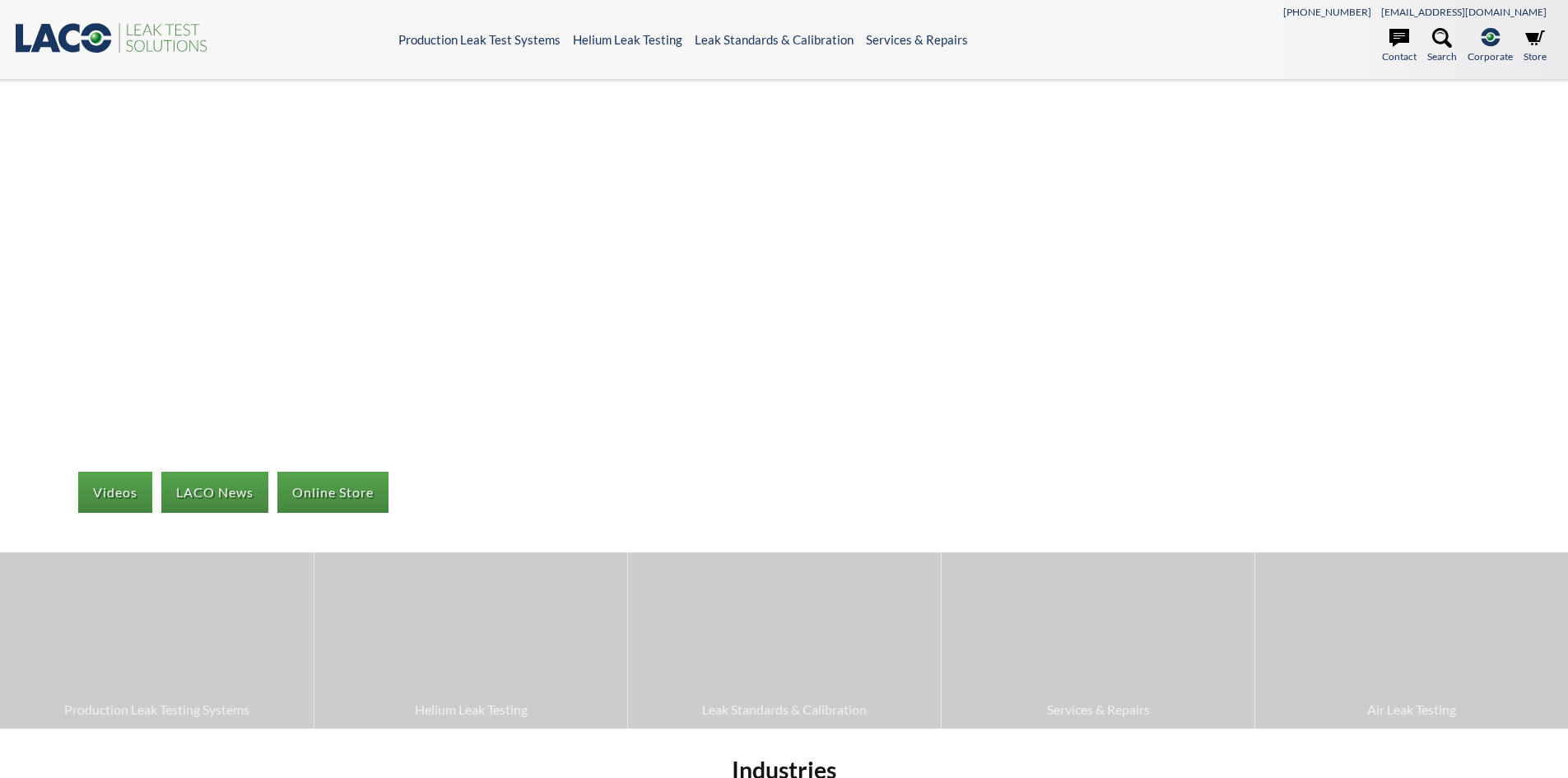
select select "언어 번역 위젯"
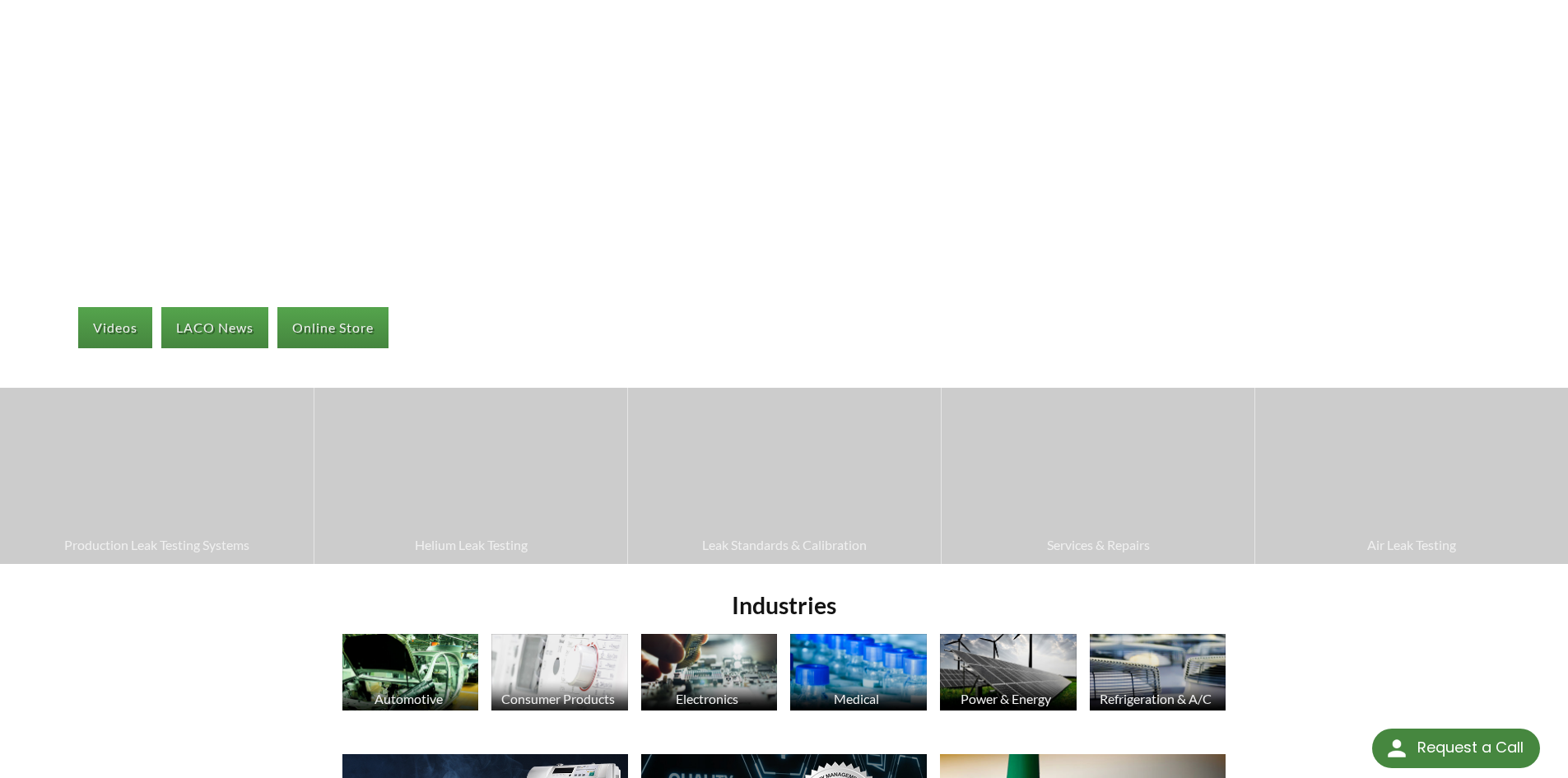
scroll to position [247, 0]
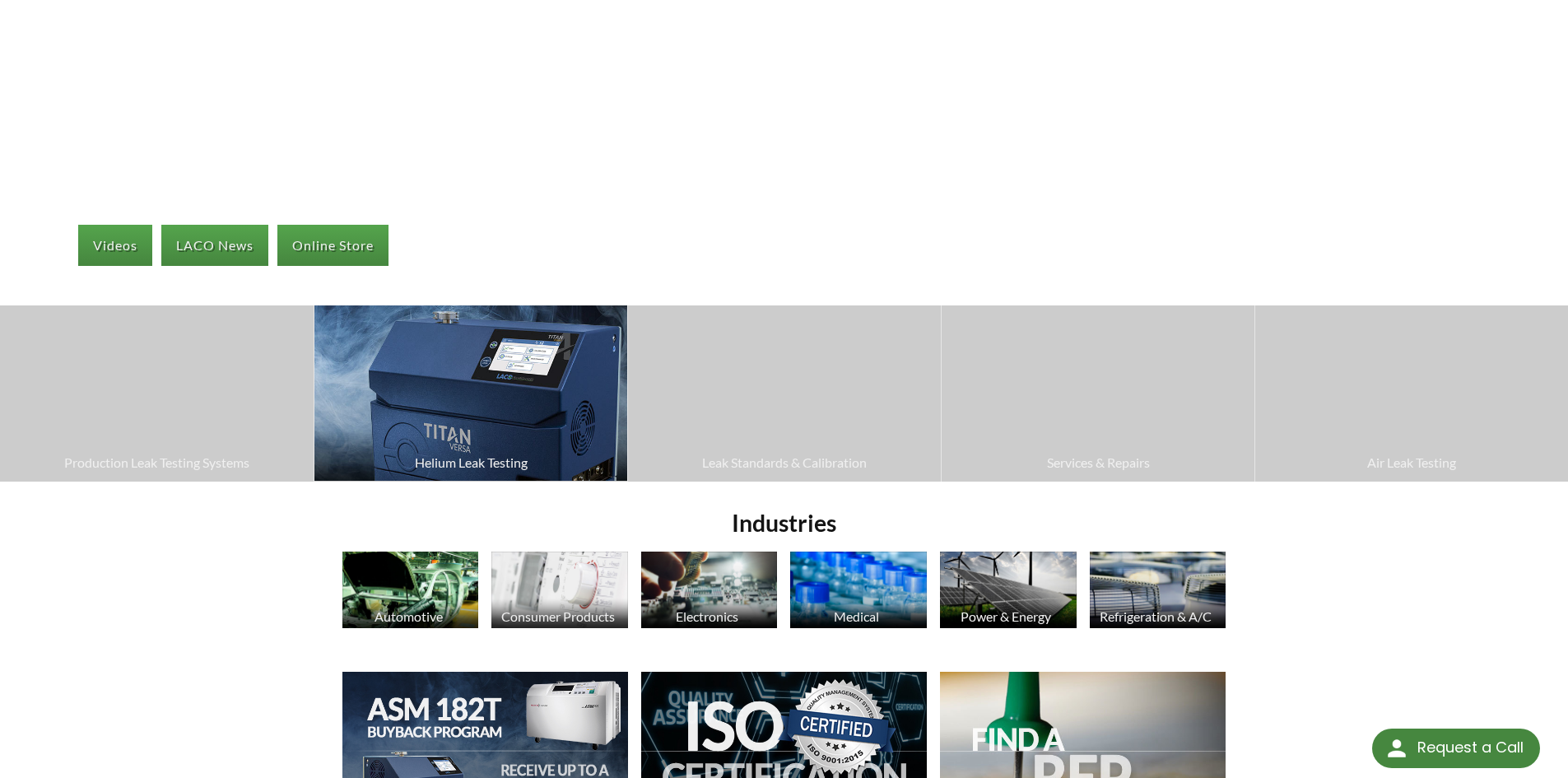
click at [427, 424] on img at bounding box center [470, 393] width 313 height 176
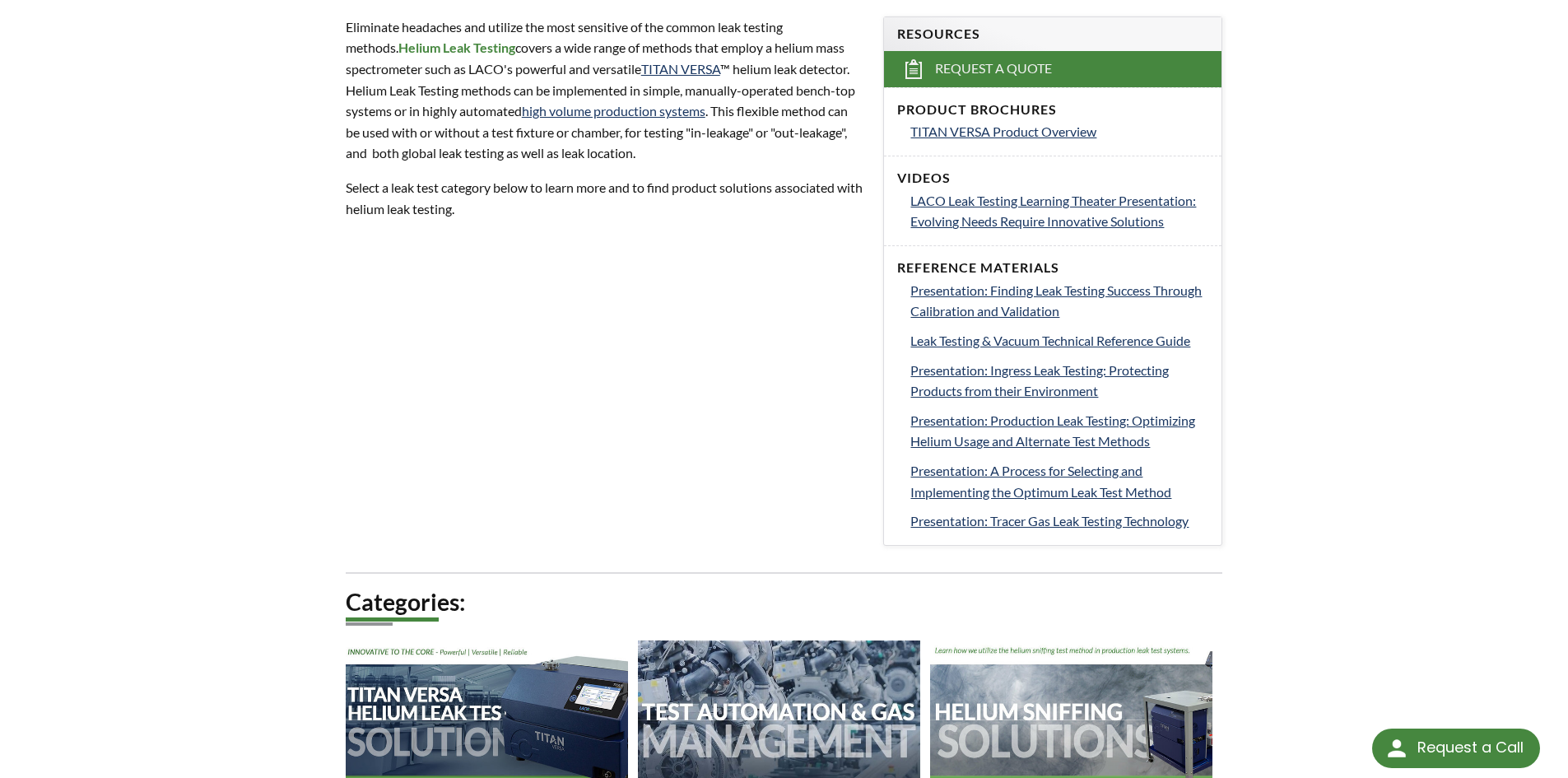
scroll to position [329, 0]
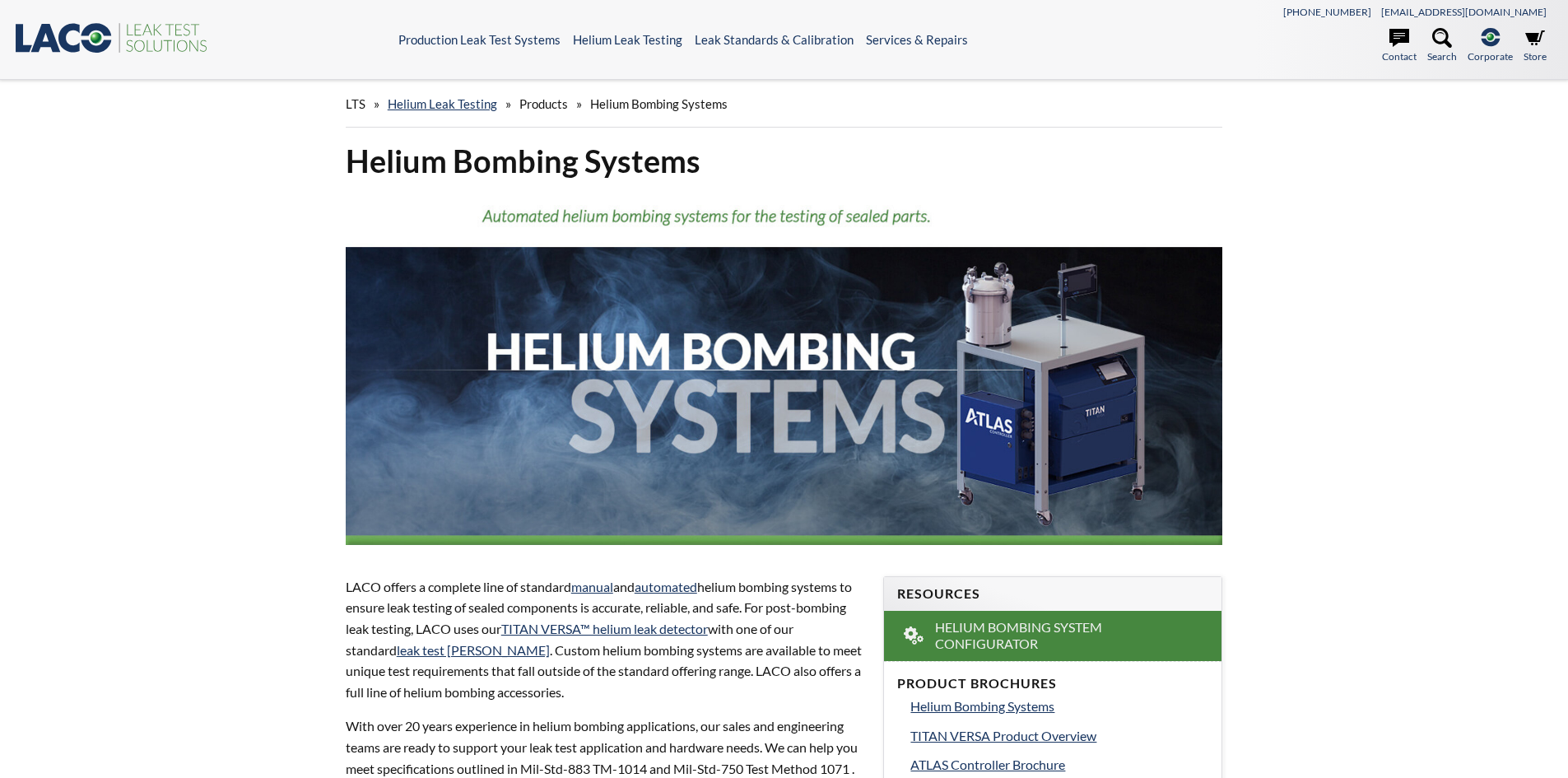
select select "언어 번역 위젯"
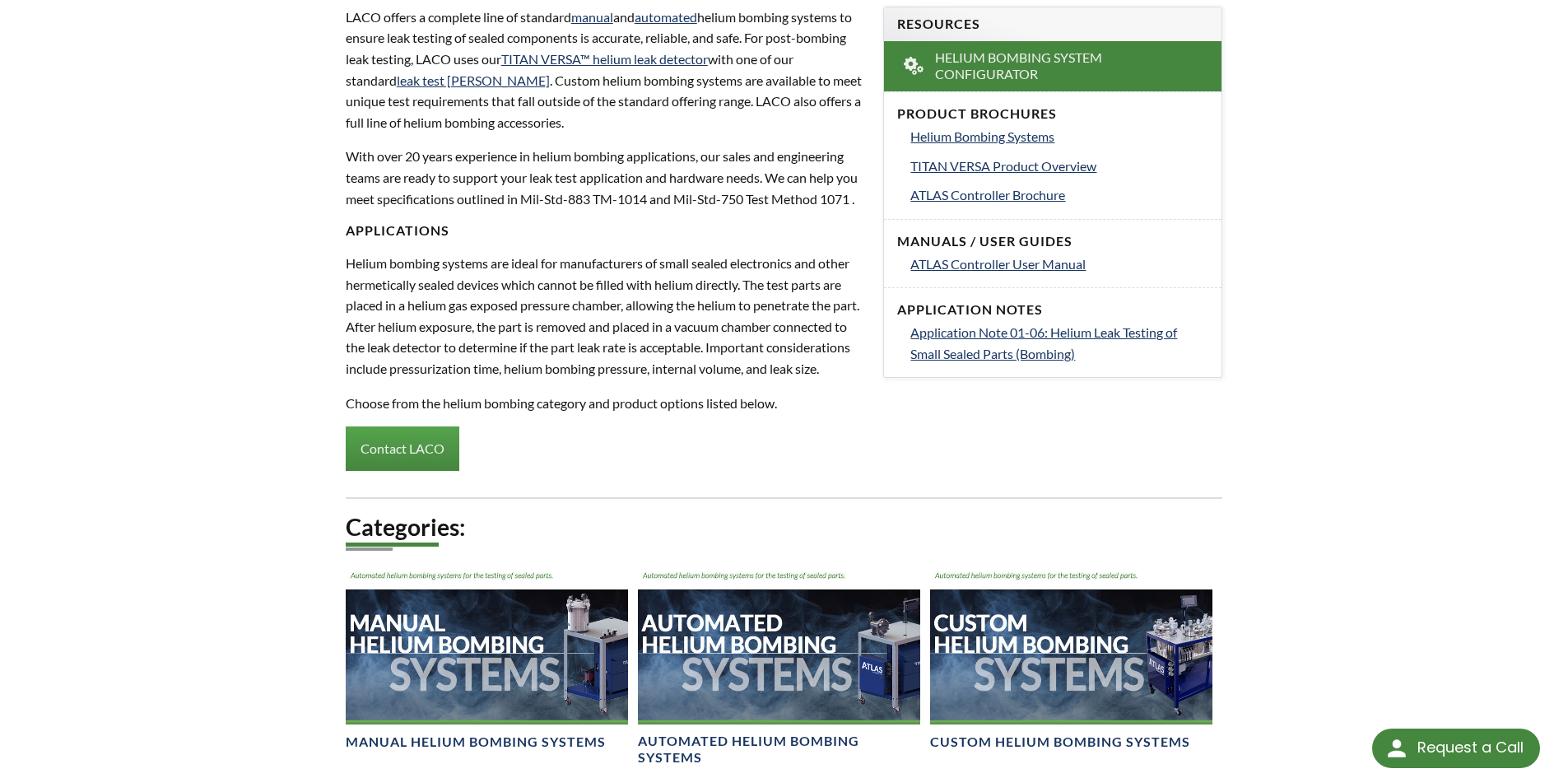
scroll to position [576, 0]
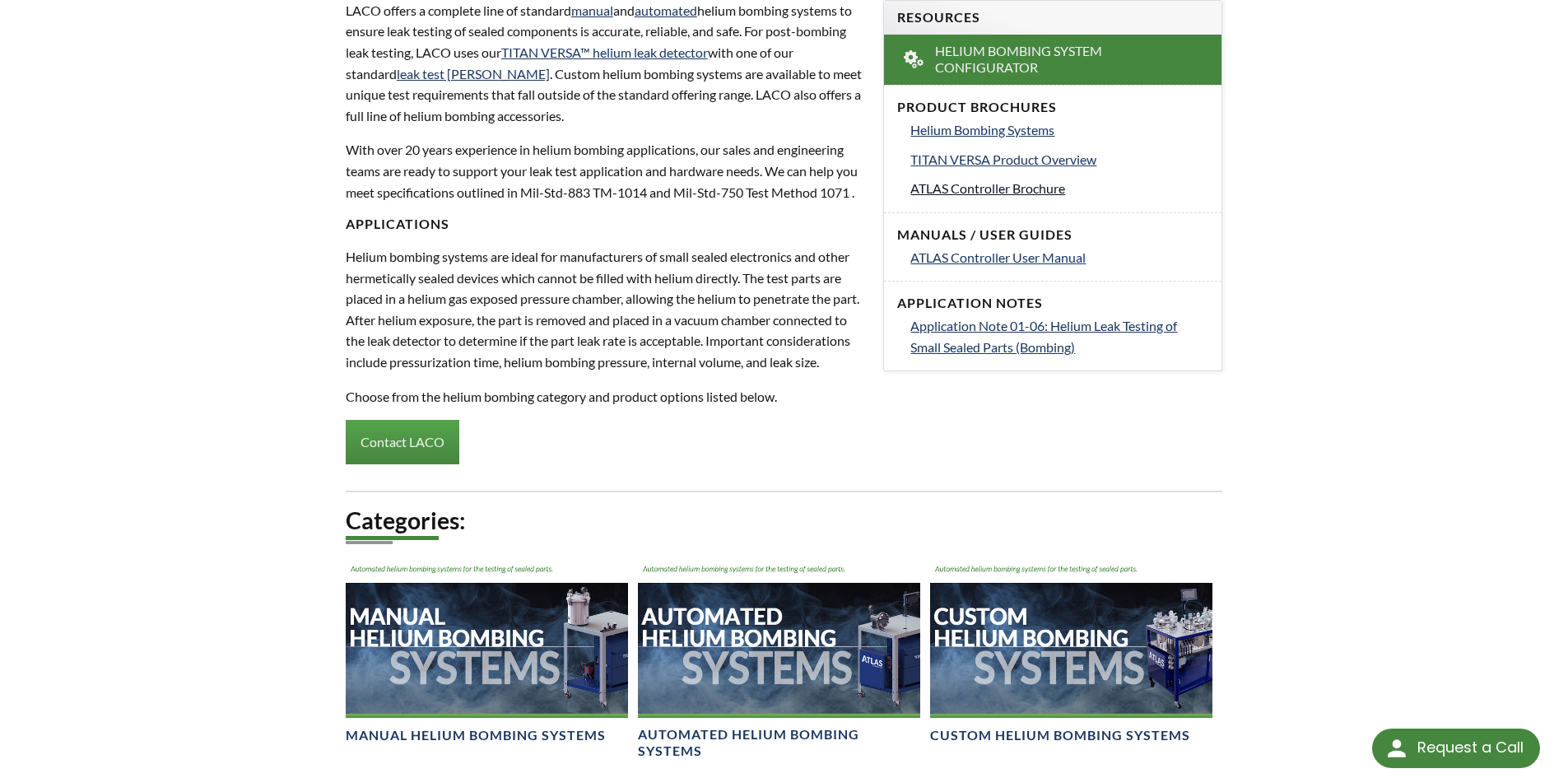
click at [944, 191] on span "ATLAS Controller Brochure" at bounding box center [988, 188] width 155 height 15
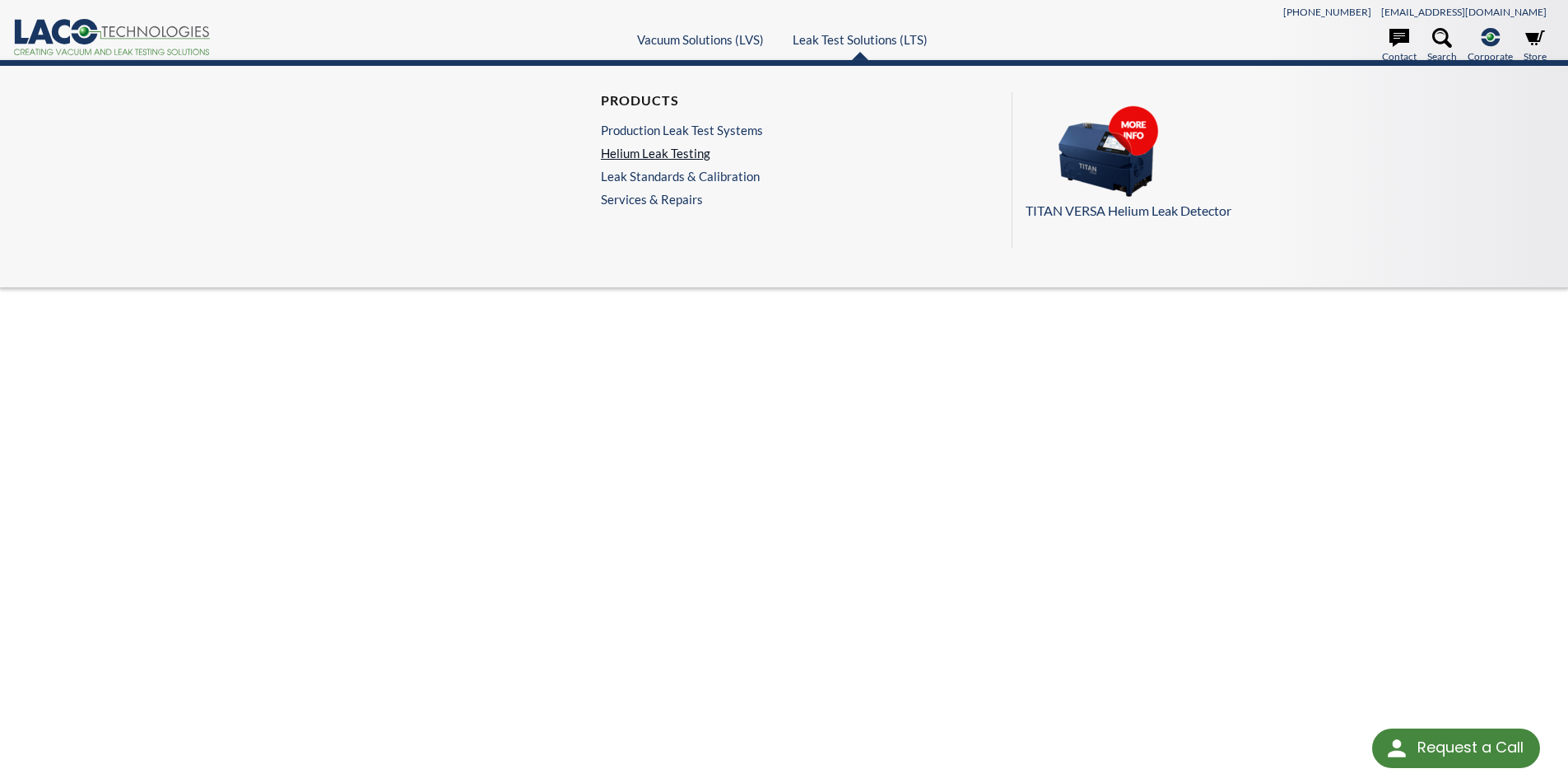
click at [697, 153] on link "Helium Leak Testing" at bounding box center [681, 153] width 162 height 14
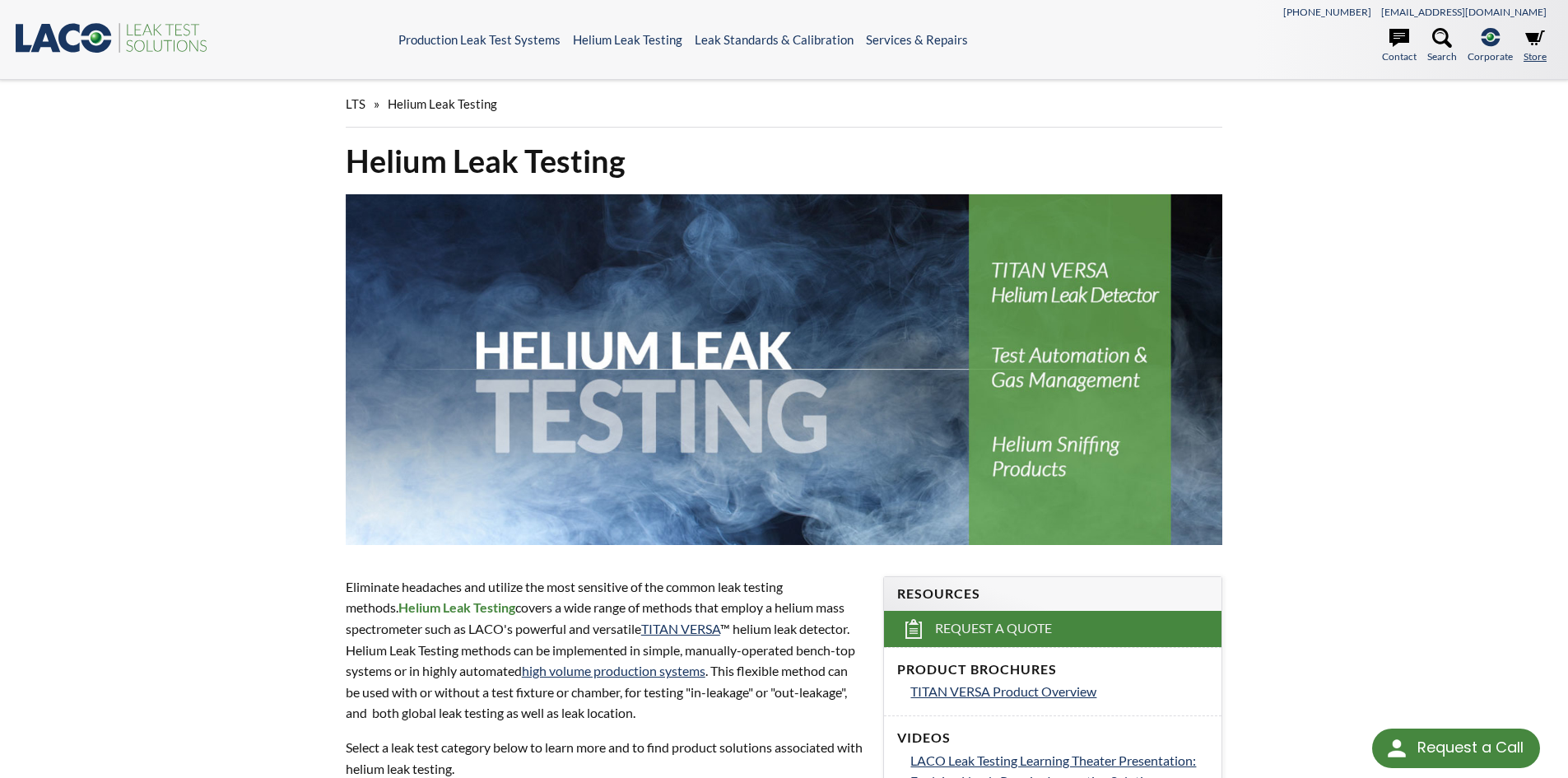
click at [1532, 61] on link "Store" at bounding box center [1534, 46] width 23 height 37
